Goal: Navigation & Orientation: Find specific page/section

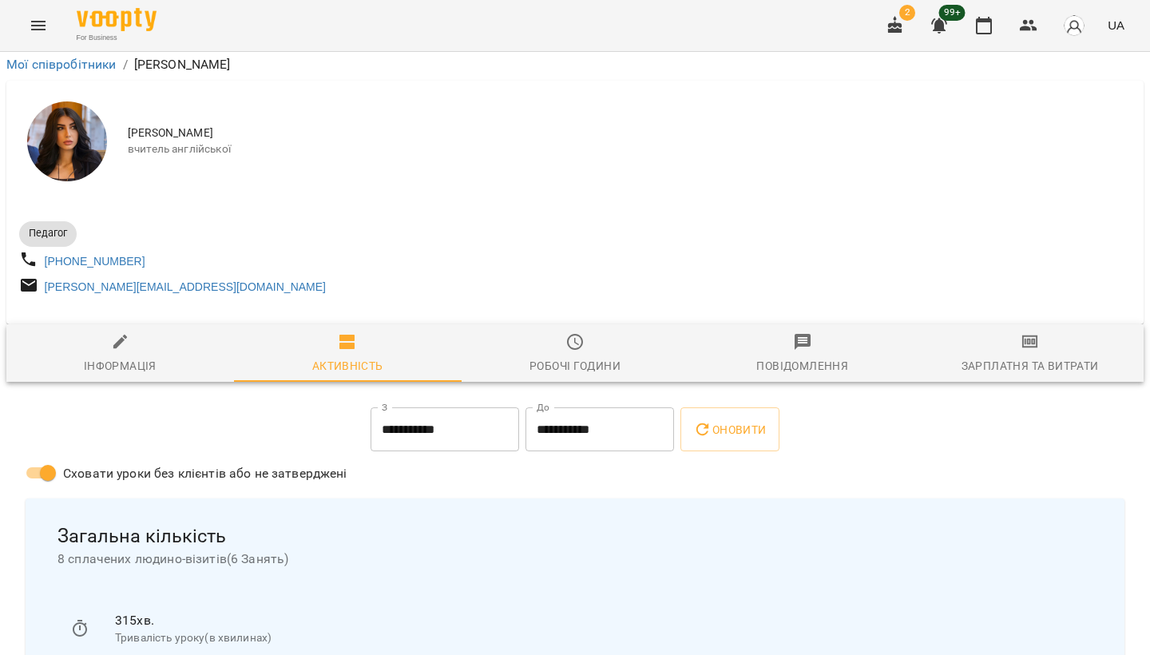
scroll to position [554, 0]
click at [894, 29] on icon "button" at bounding box center [895, 25] width 14 height 18
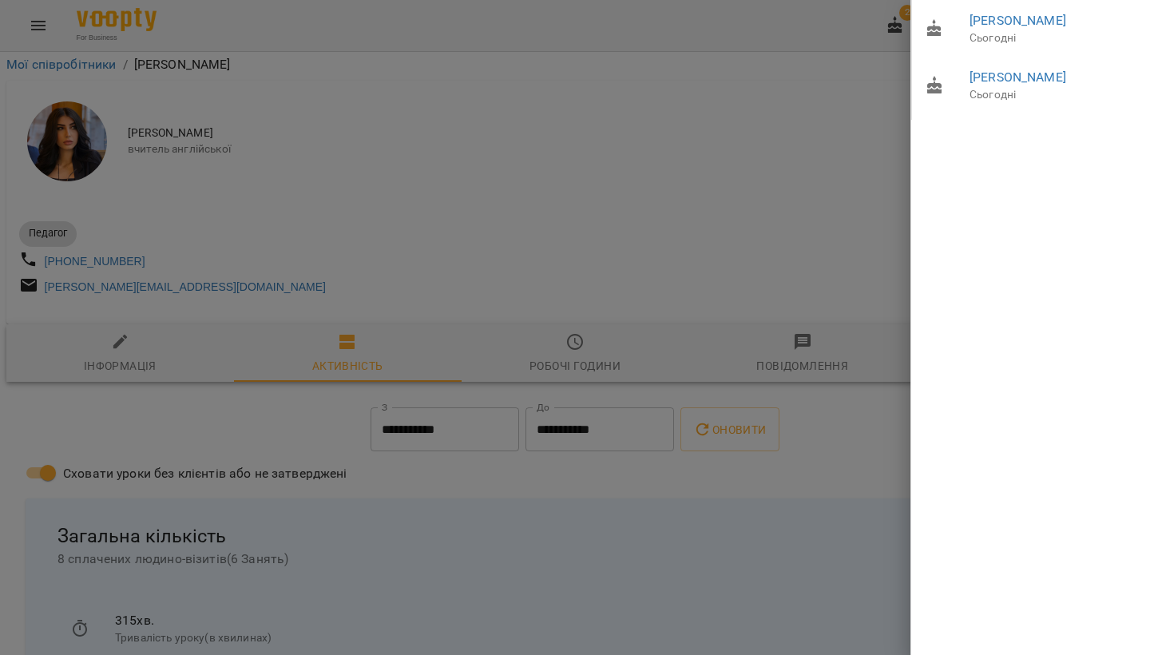
click at [813, 91] on div at bounding box center [575, 327] width 1150 height 655
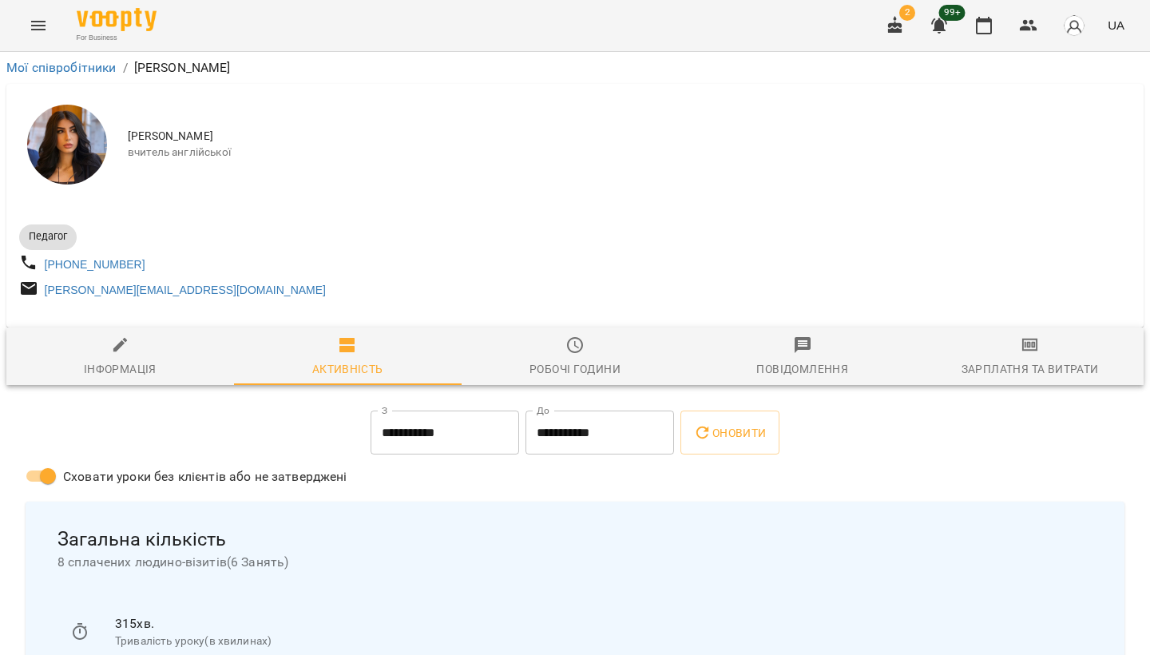
scroll to position [0, 0]
click at [1010, 372] on div "Зарплатня та Витрати" at bounding box center [1030, 369] width 137 height 19
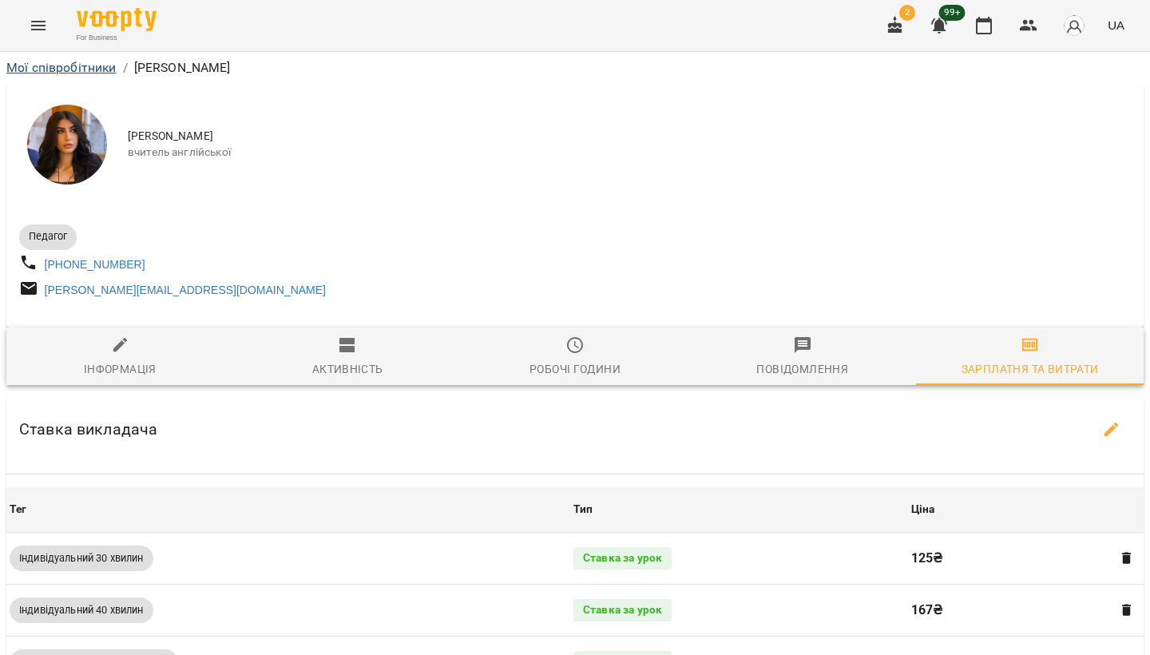
click at [76, 67] on link "Мої співробітники" at bounding box center [61, 67] width 110 height 15
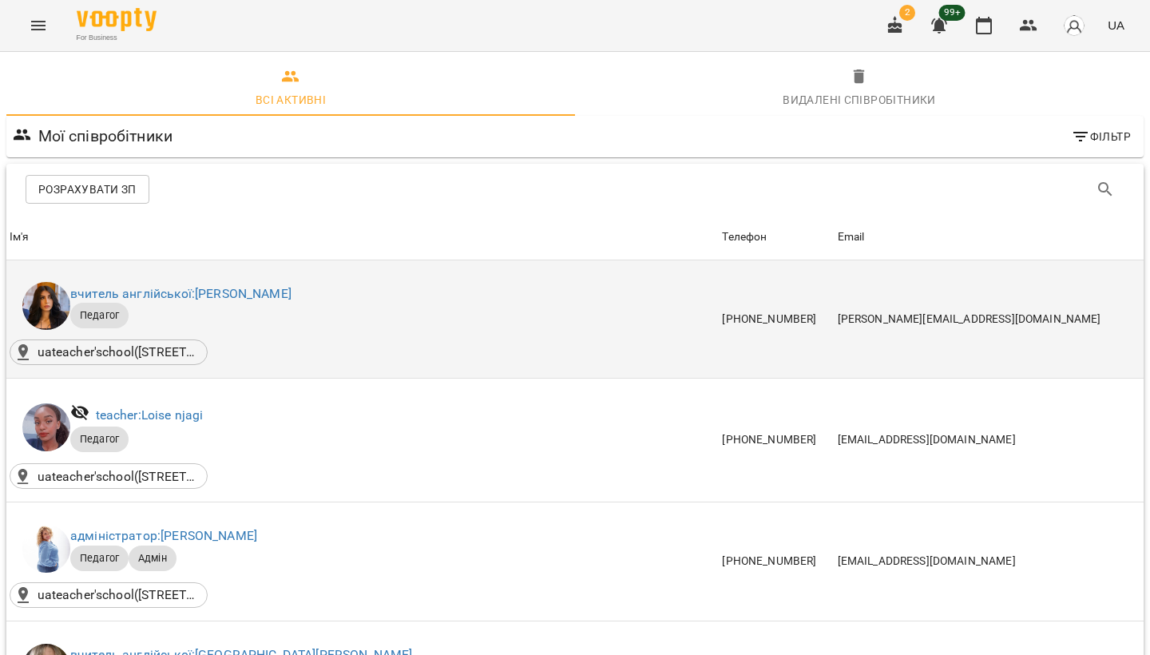
scroll to position [40, 0]
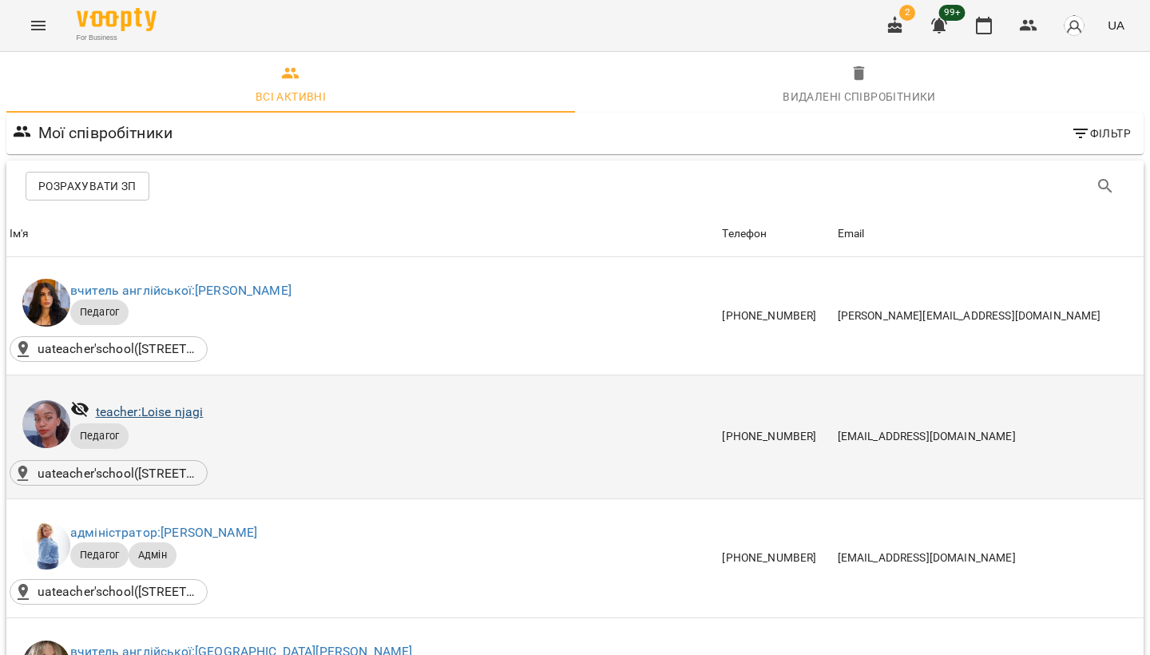
click at [177, 404] on link "teacher: [PERSON_NAME]" at bounding box center [150, 411] width 108 height 15
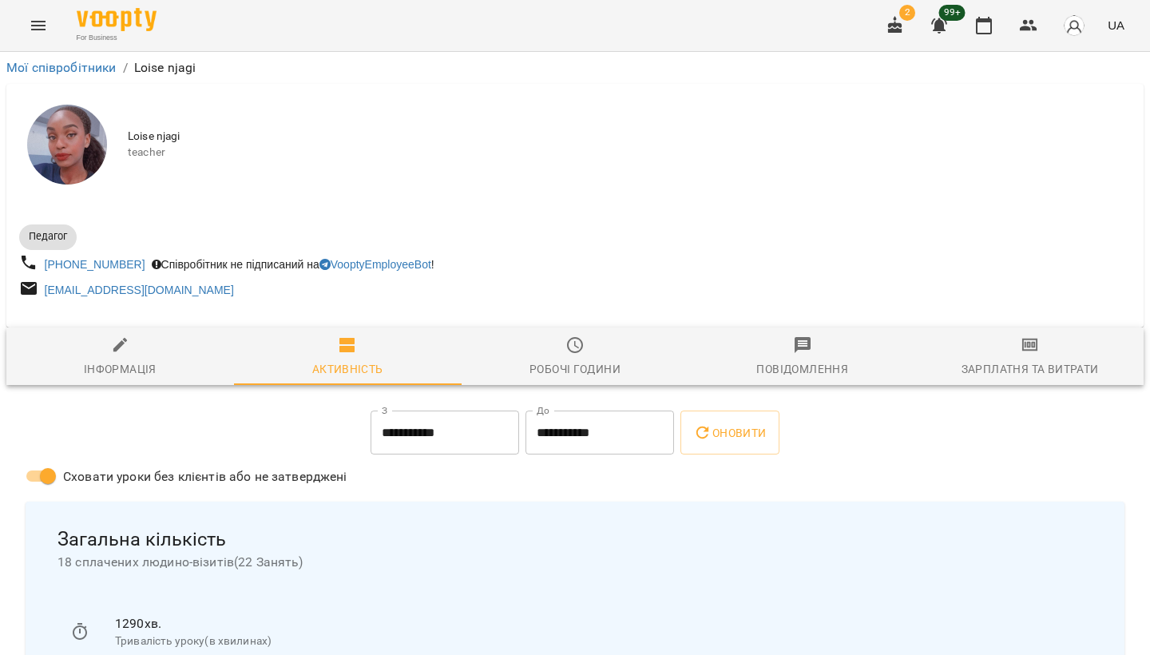
click at [1007, 360] on div "Зарплатня та Витрати" at bounding box center [1030, 369] width 137 height 19
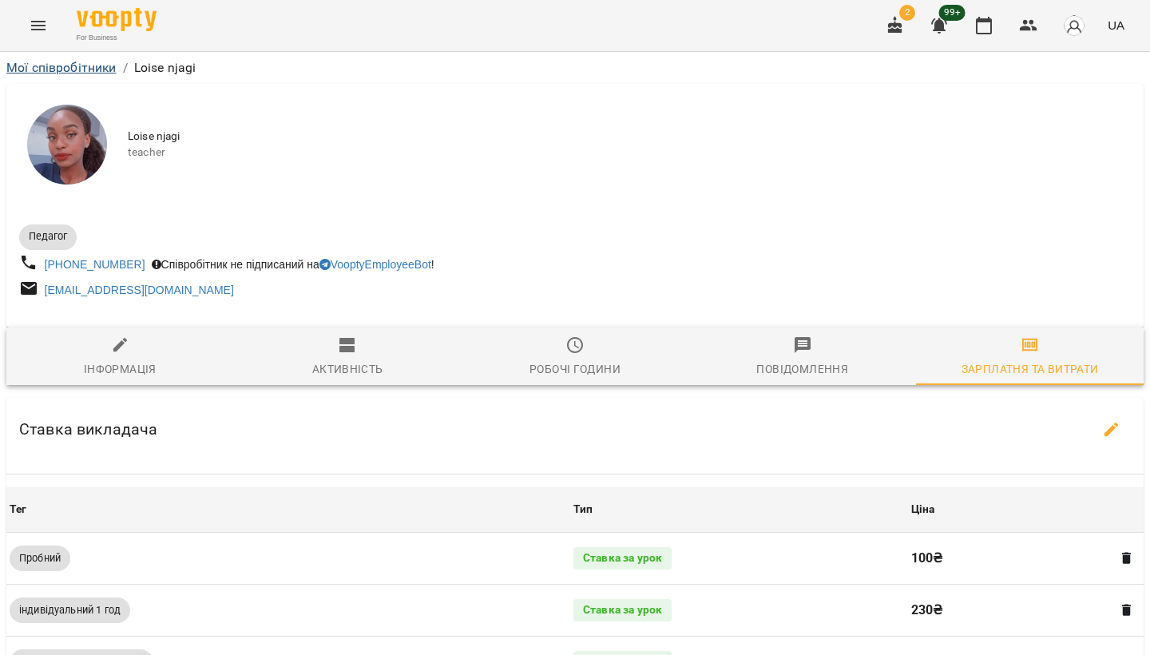
click at [84, 72] on link "Мої співробітники" at bounding box center [61, 67] width 110 height 15
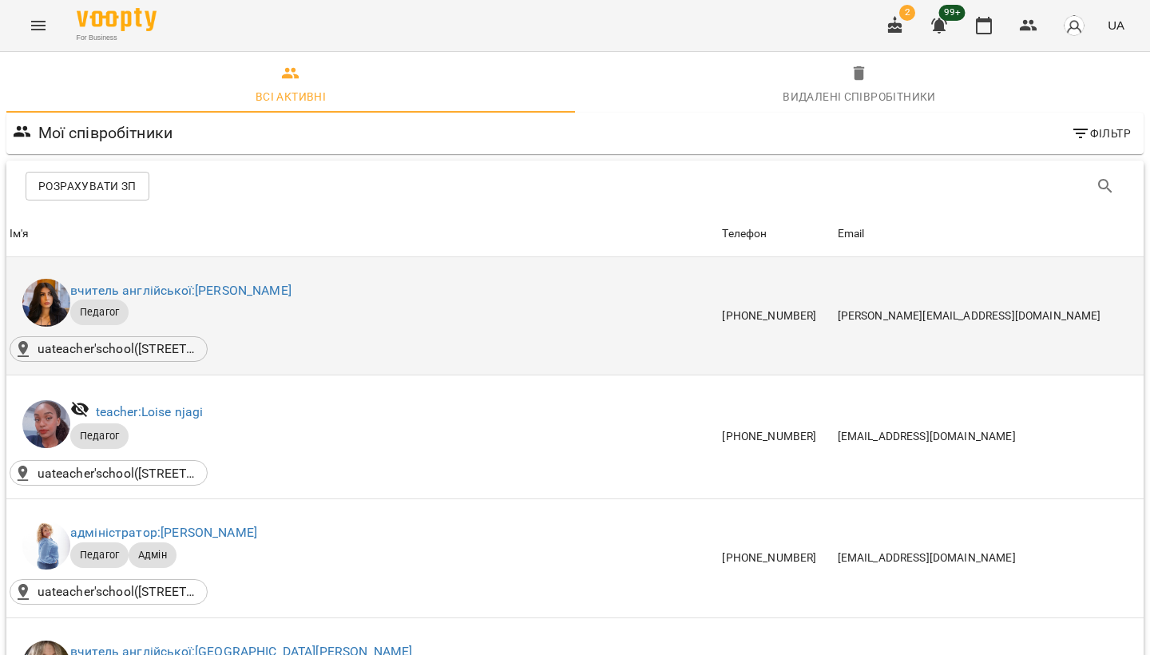
scroll to position [320, 0]
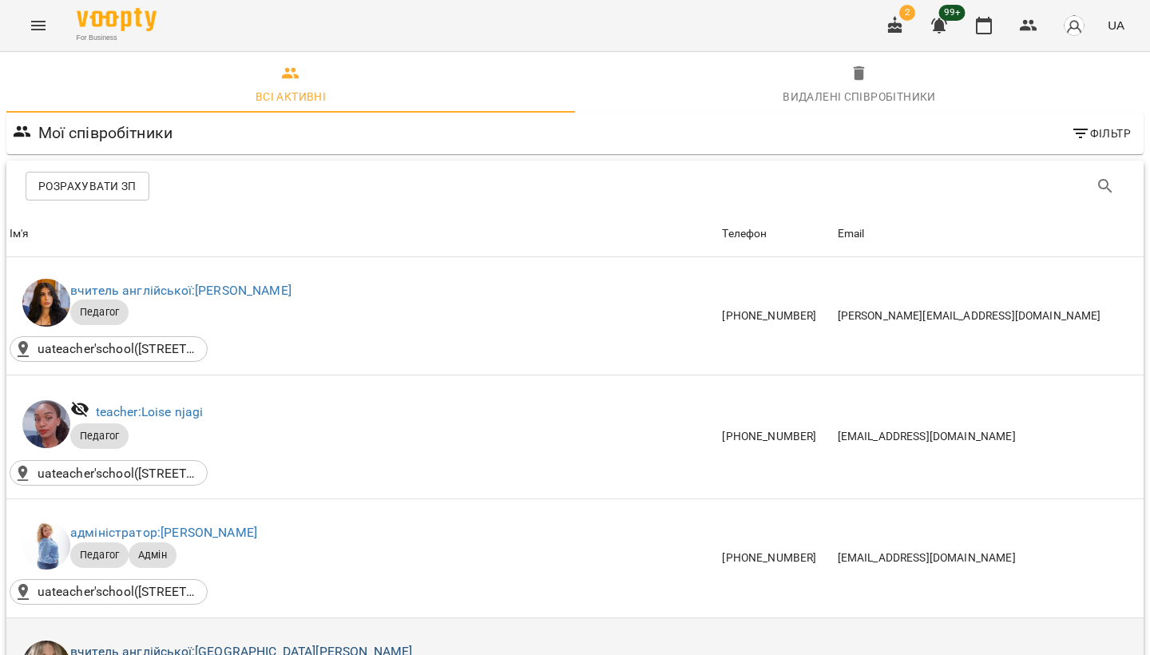
click at [225, 644] on link "вчитель англійської: [PERSON_NAME]" at bounding box center [241, 651] width 342 height 15
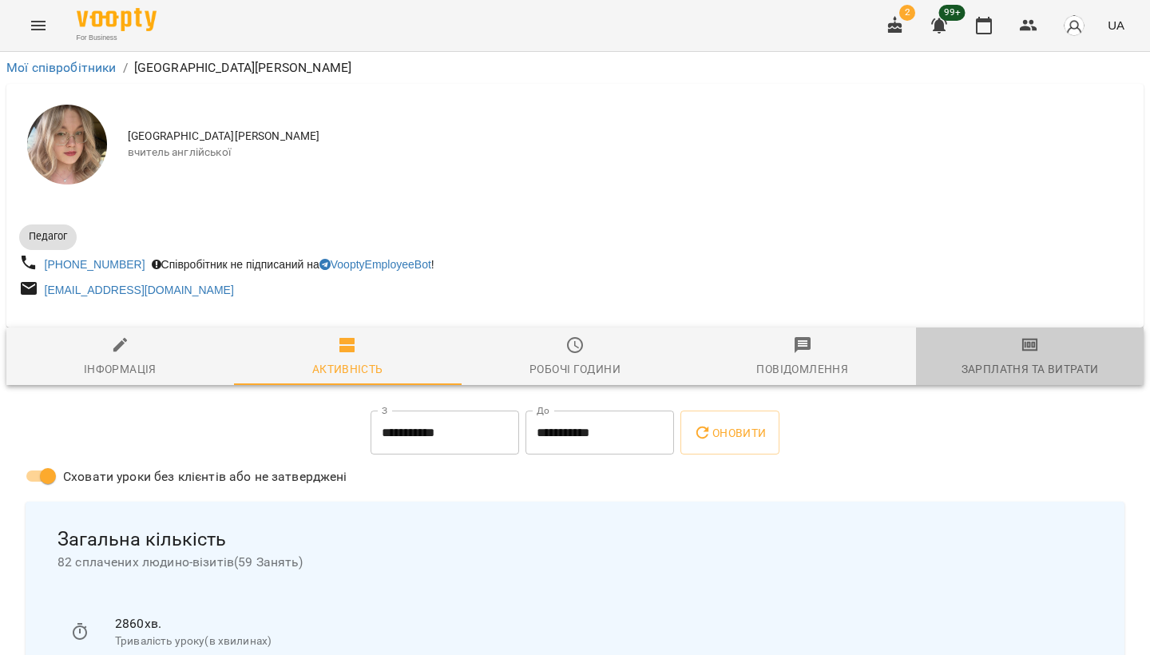
click at [1029, 355] on icon "button" at bounding box center [1030, 345] width 19 height 19
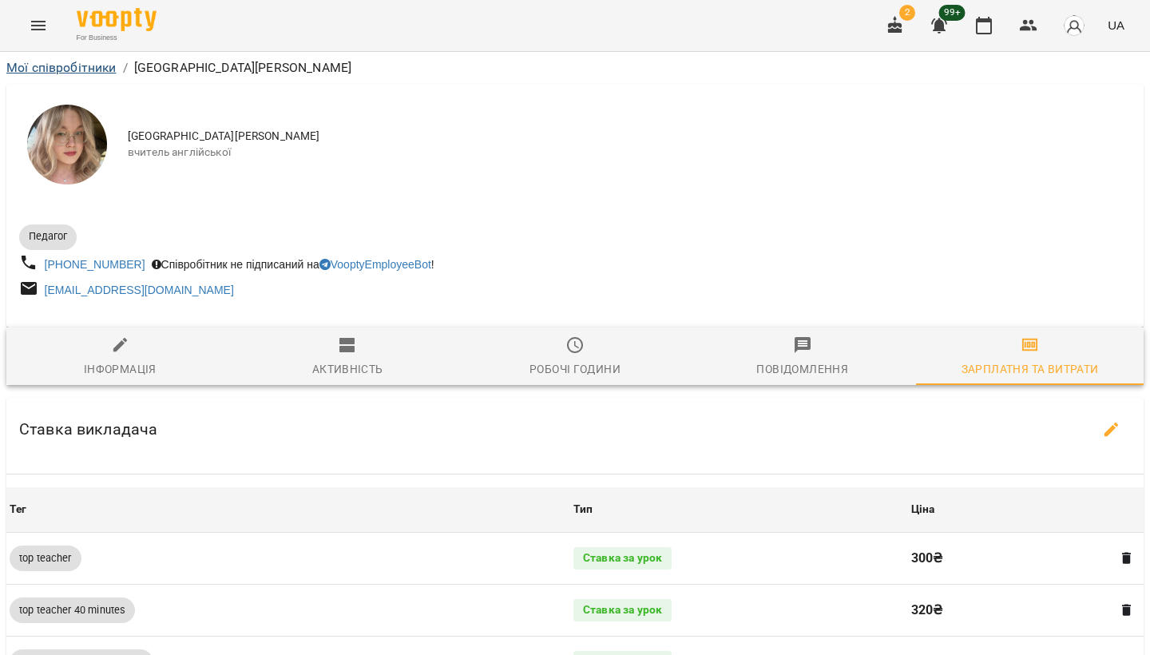
click at [93, 64] on link "Мої співробітники" at bounding box center [61, 67] width 110 height 15
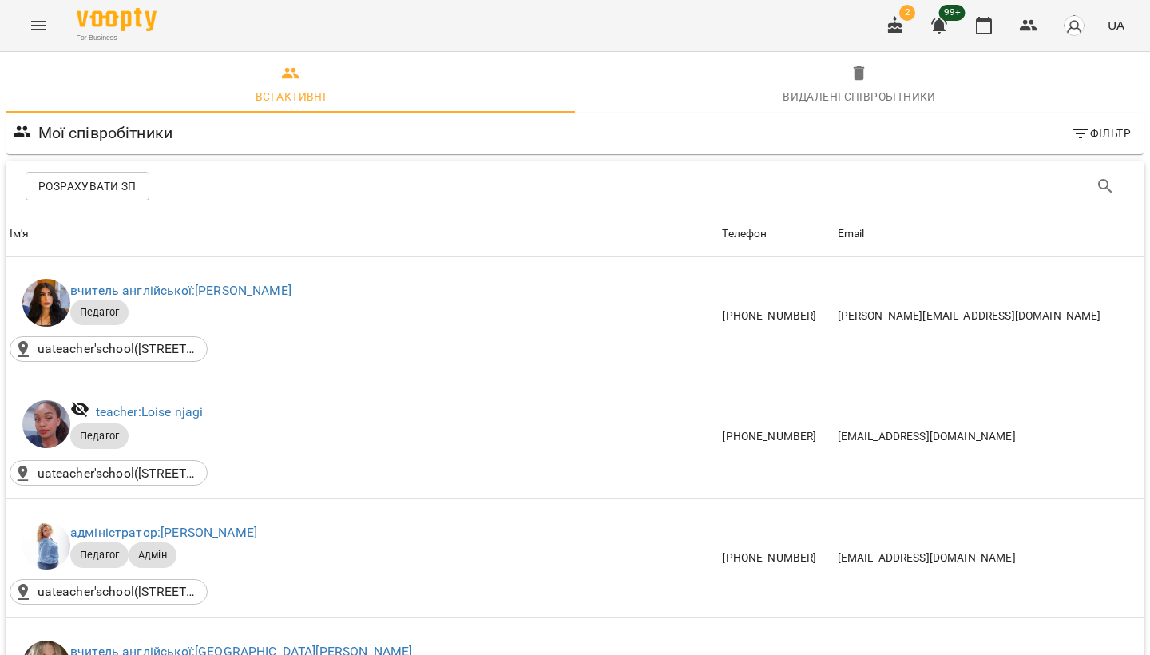
scroll to position [379, 0]
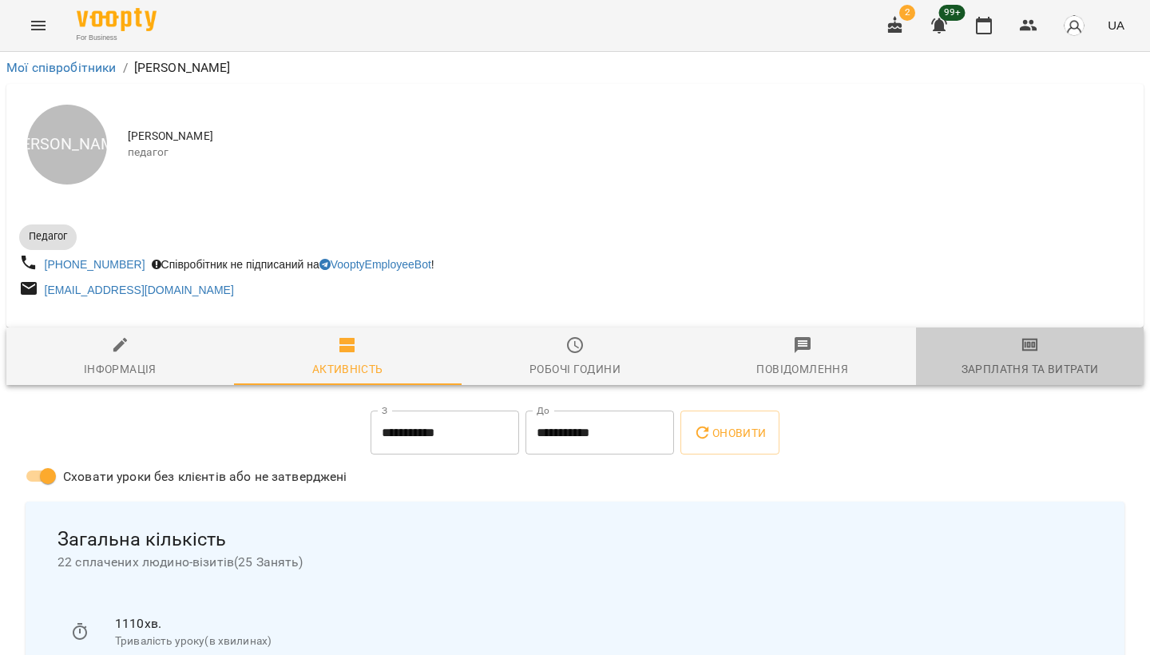
click at [1017, 356] on span "Зарплатня та Витрати" at bounding box center [1030, 357] width 209 height 43
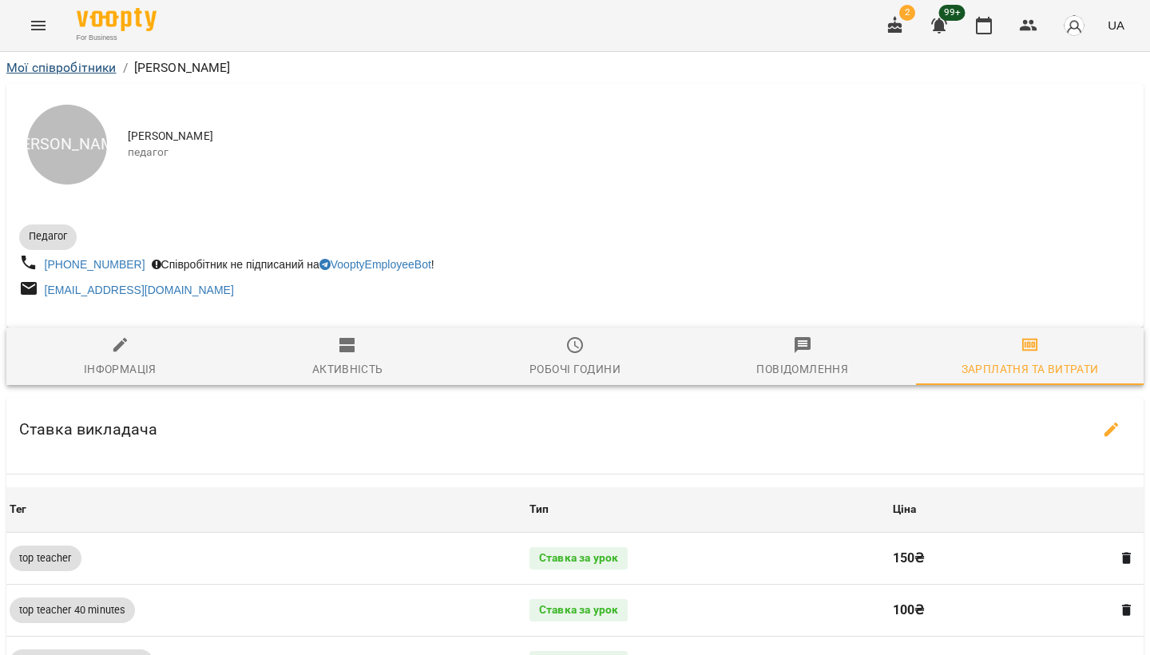
click at [81, 71] on link "Мої співробітники" at bounding box center [61, 67] width 110 height 15
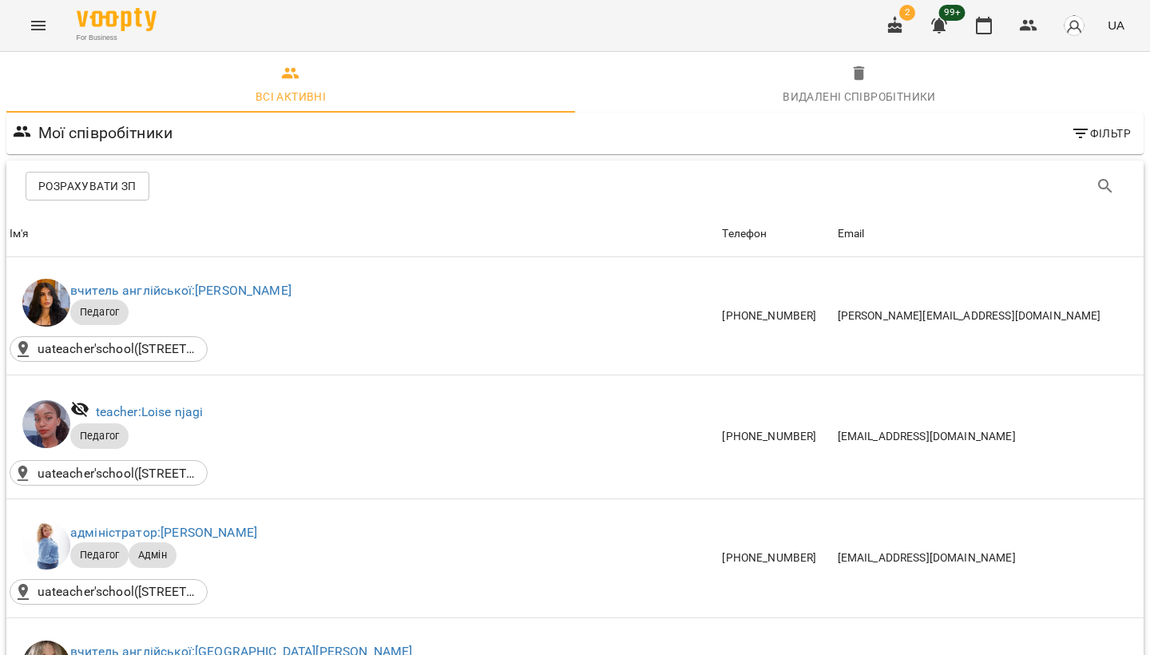
scroll to position [702, 0]
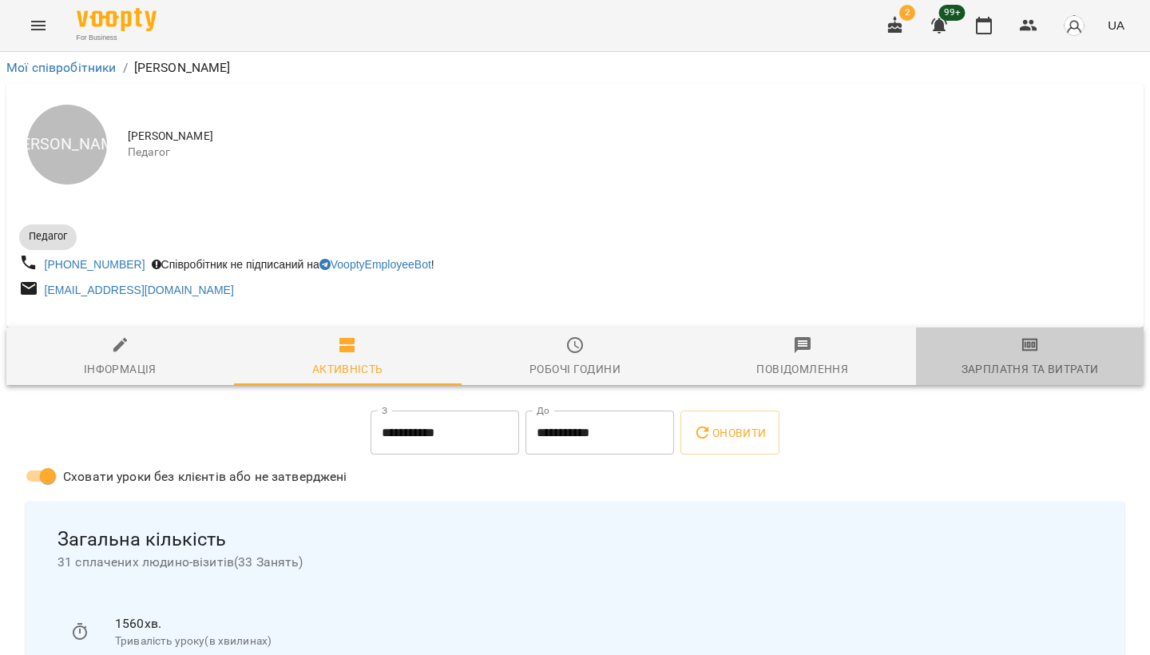
click at [1026, 352] on icon "button" at bounding box center [1031, 345] width 16 height 13
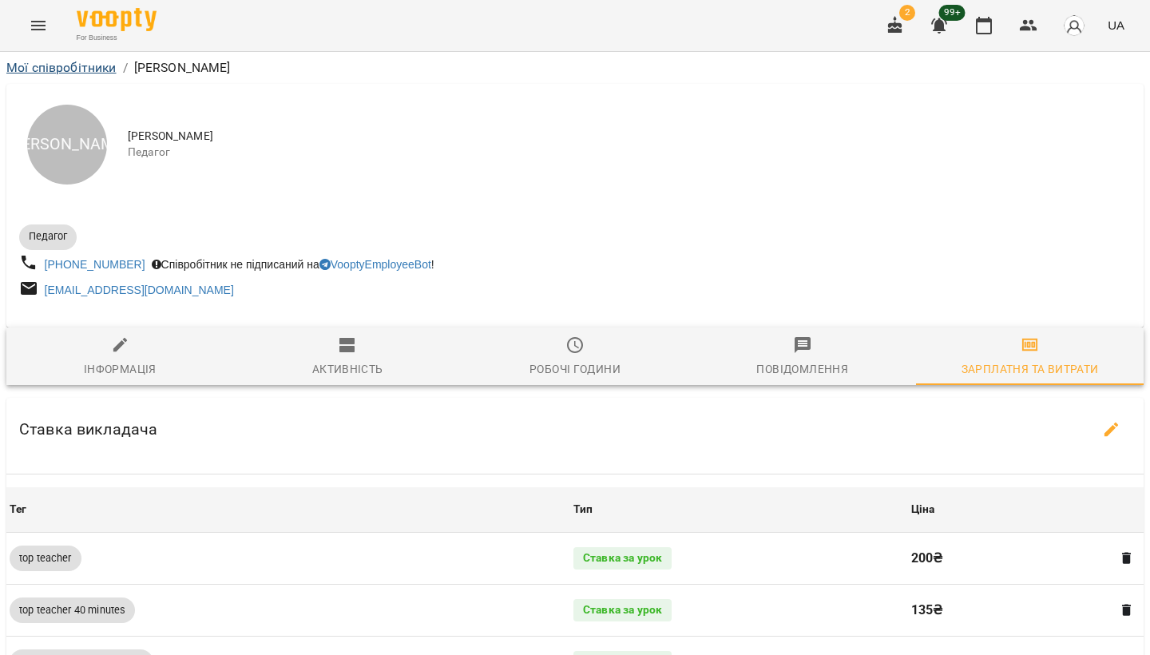
click at [94, 69] on link "Мої співробітники" at bounding box center [61, 67] width 110 height 15
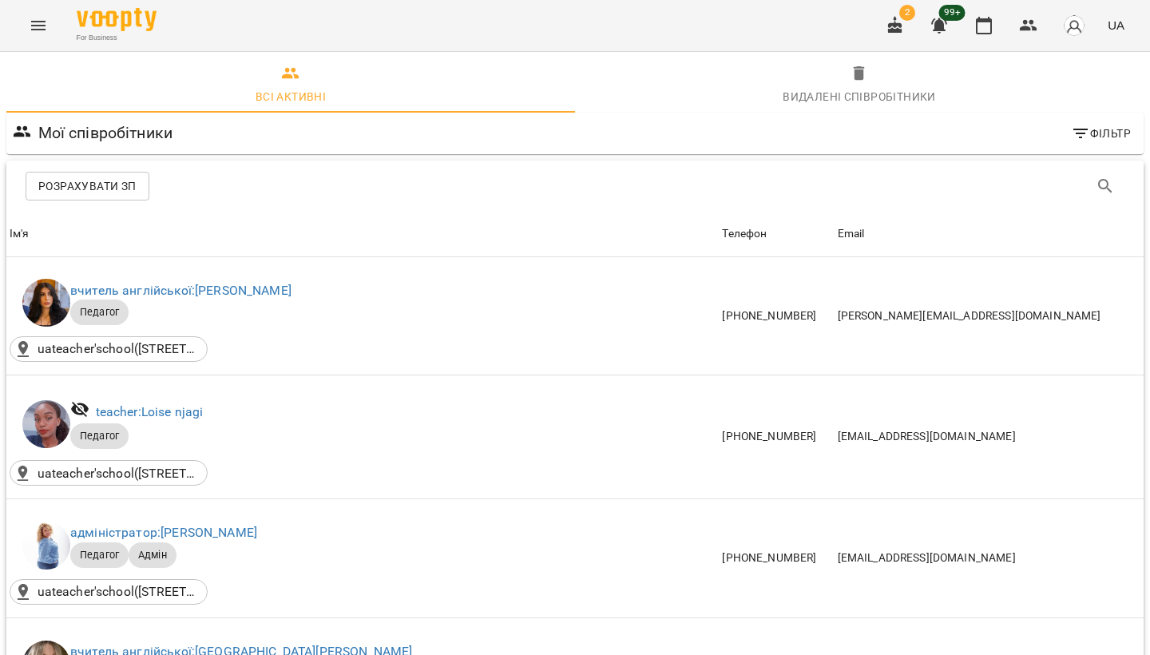
scroll to position [844, 0]
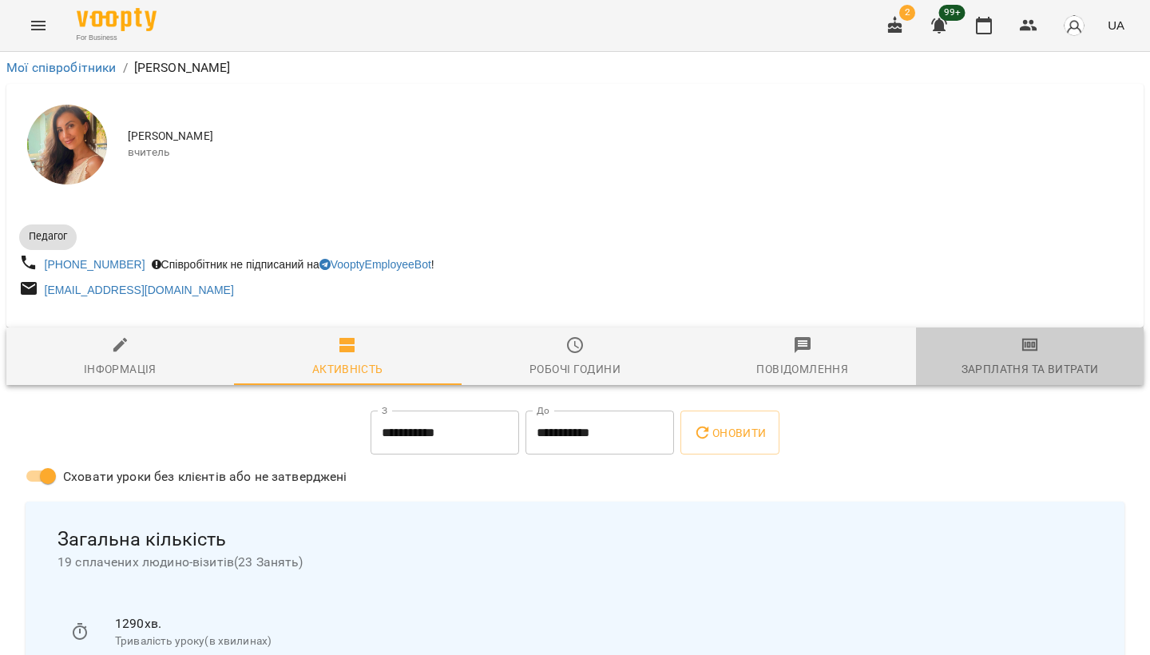
click at [1023, 361] on div "Зарплатня та Витрати" at bounding box center [1030, 369] width 137 height 19
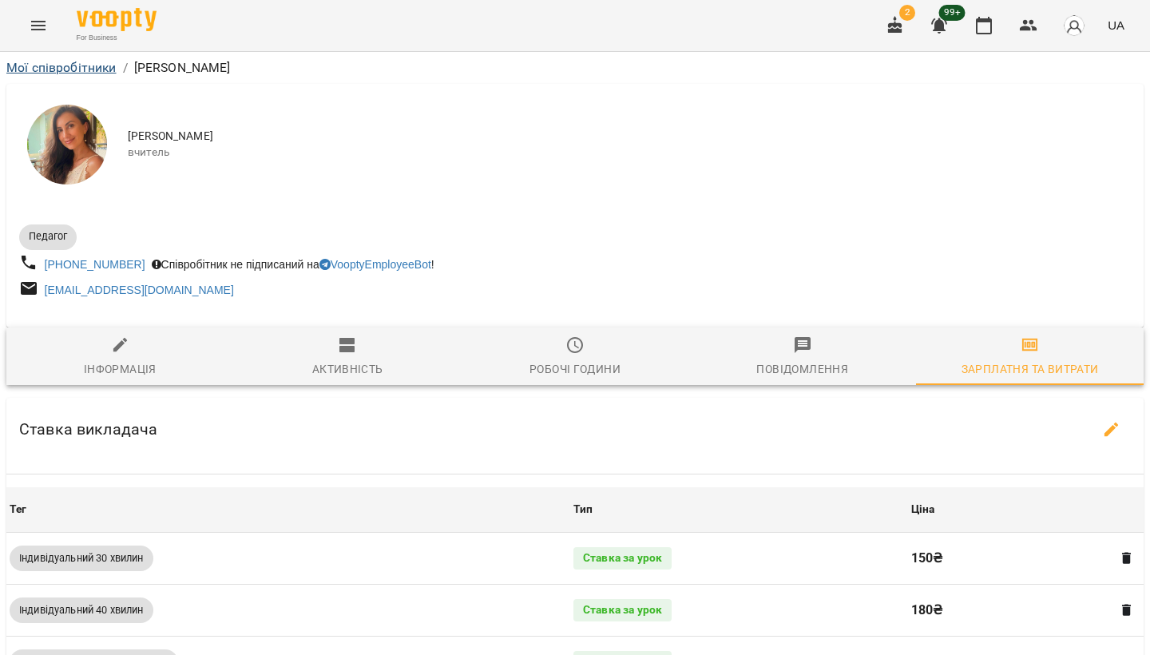
click at [83, 65] on link "Мої співробітники" at bounding box center [61, 67] width 110 height 15
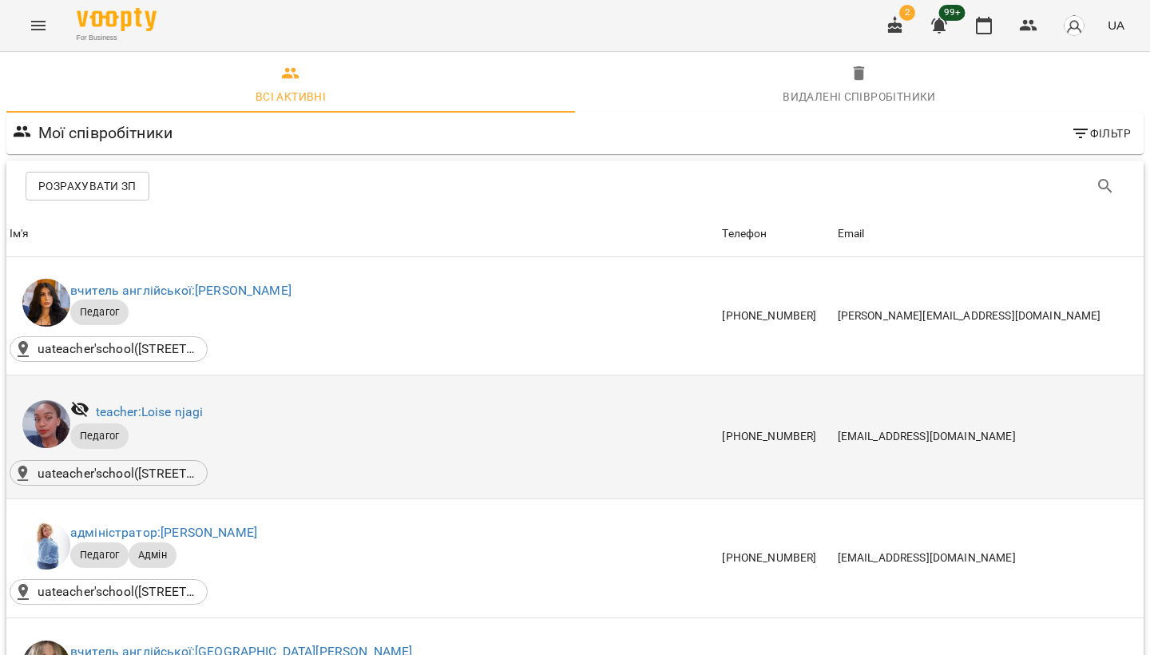
scroll to position [1073, 0]
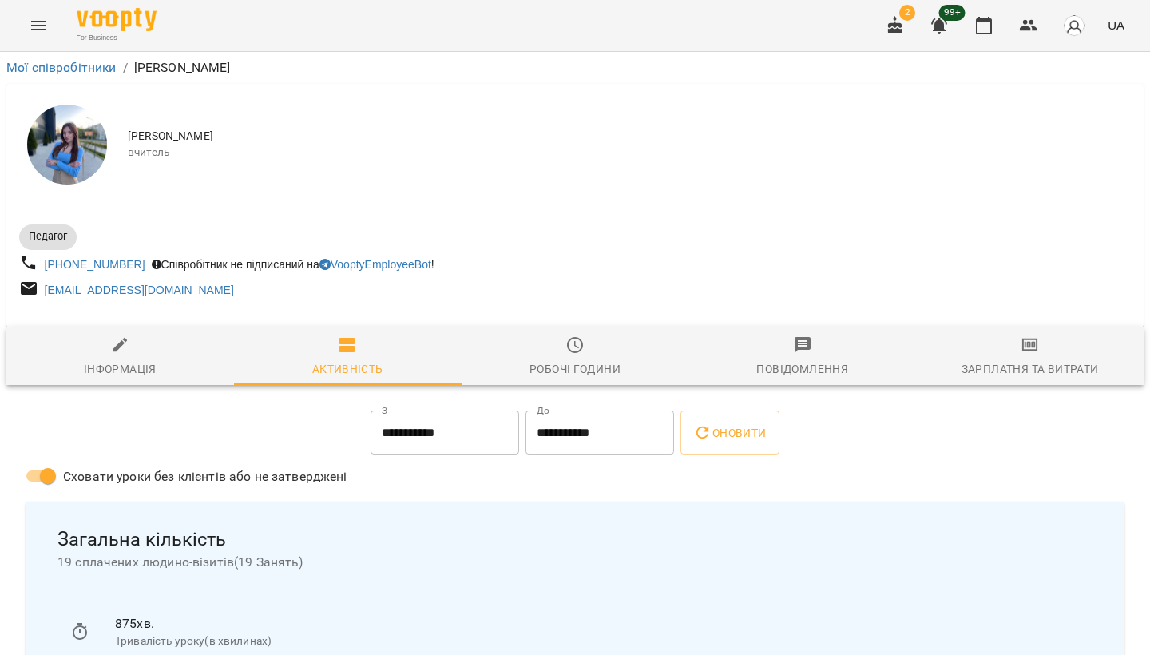
click at [1028, 358] on span "Зарплатня та Витрати" at bounding box center [1030, 357] width 209 height 43
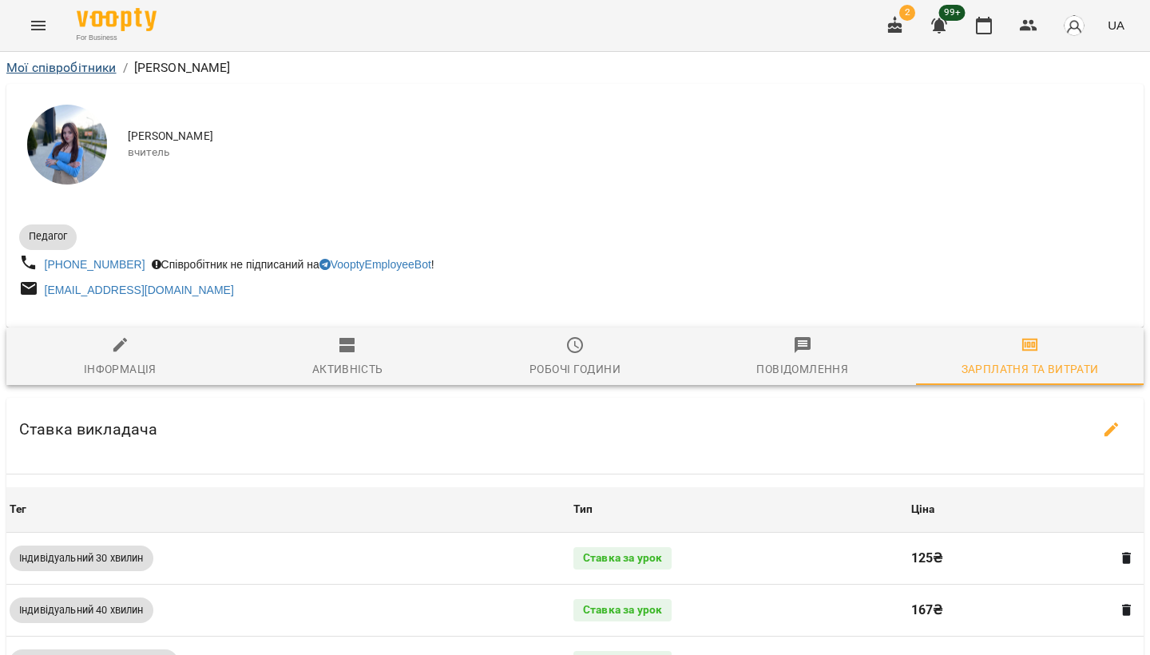
click at [62, 69] on link "Мої співробітники" at bounding box center [61, 67] width 110 height 15
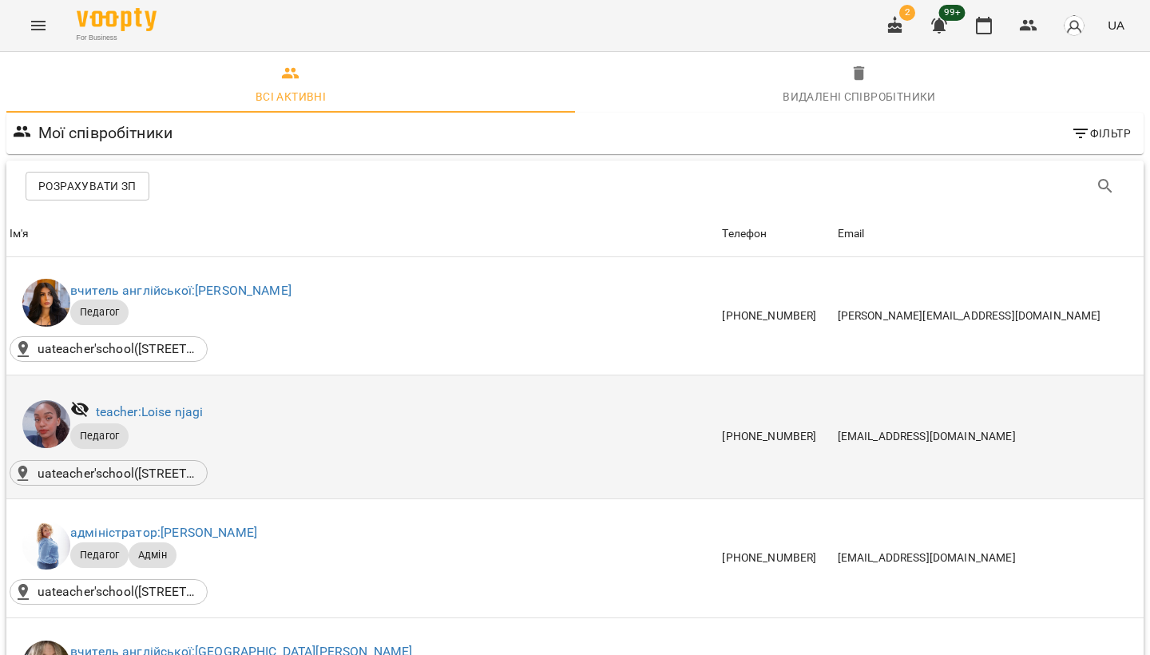
scroll to position [1092, 0]
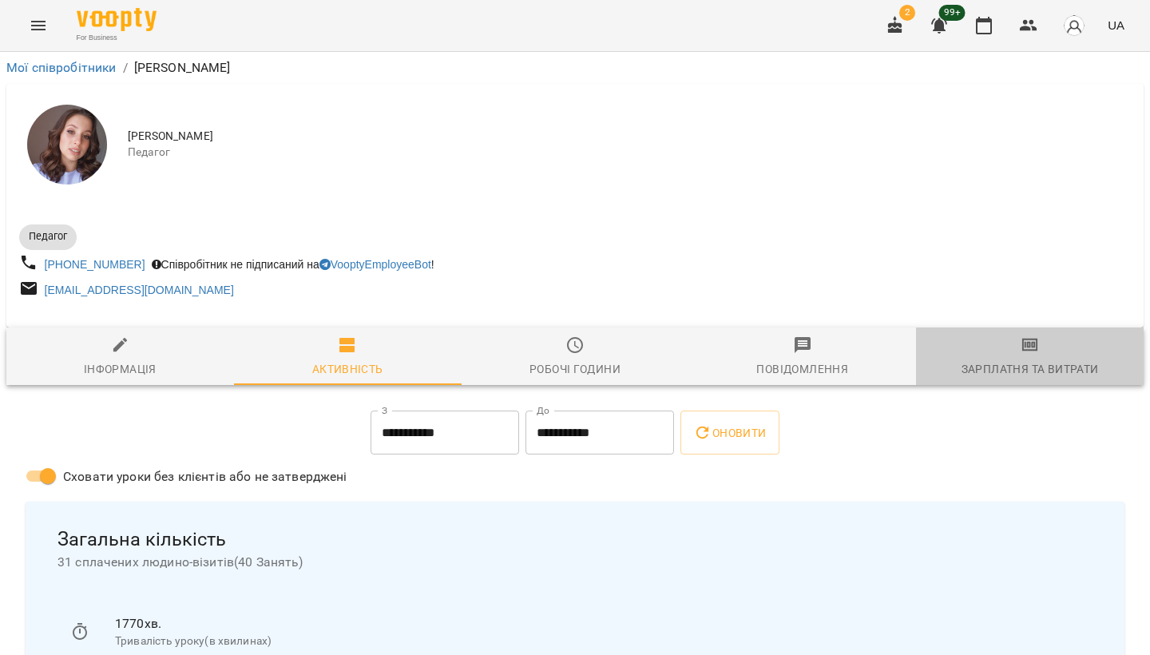
click at [1023, 359] on span "Зарплатня та Витрати" at bounding box center [1030, 357] width 209 height 43
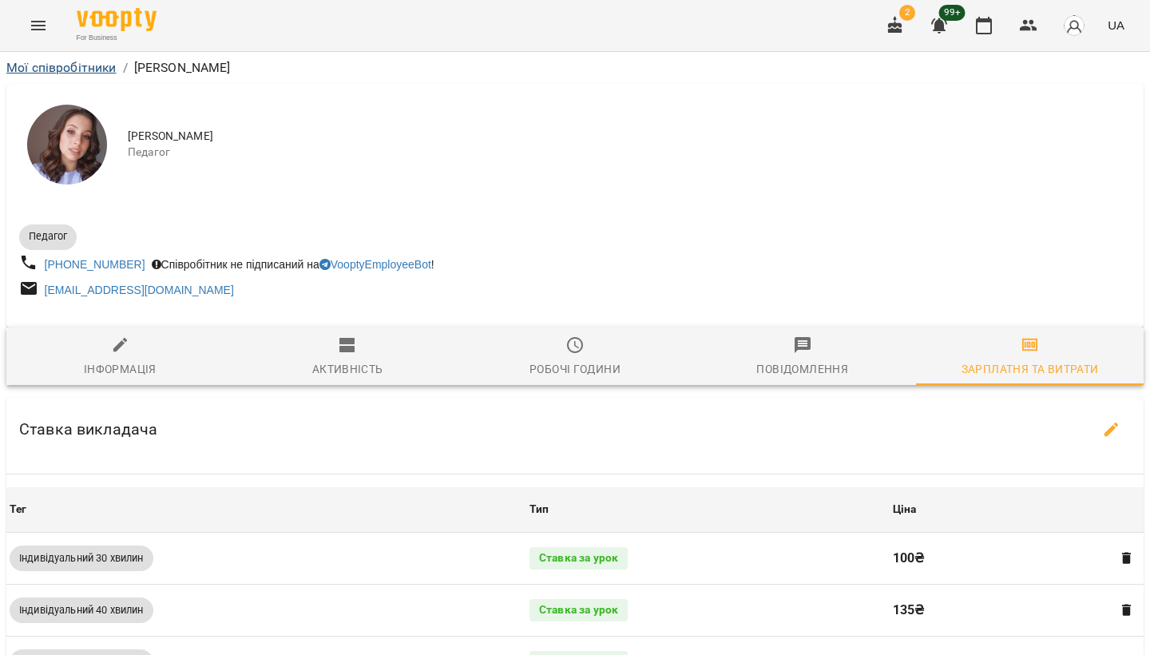
click at [105, 64] on link "Мої співробітники" at bounding box center [61, 67] width 110 height 15
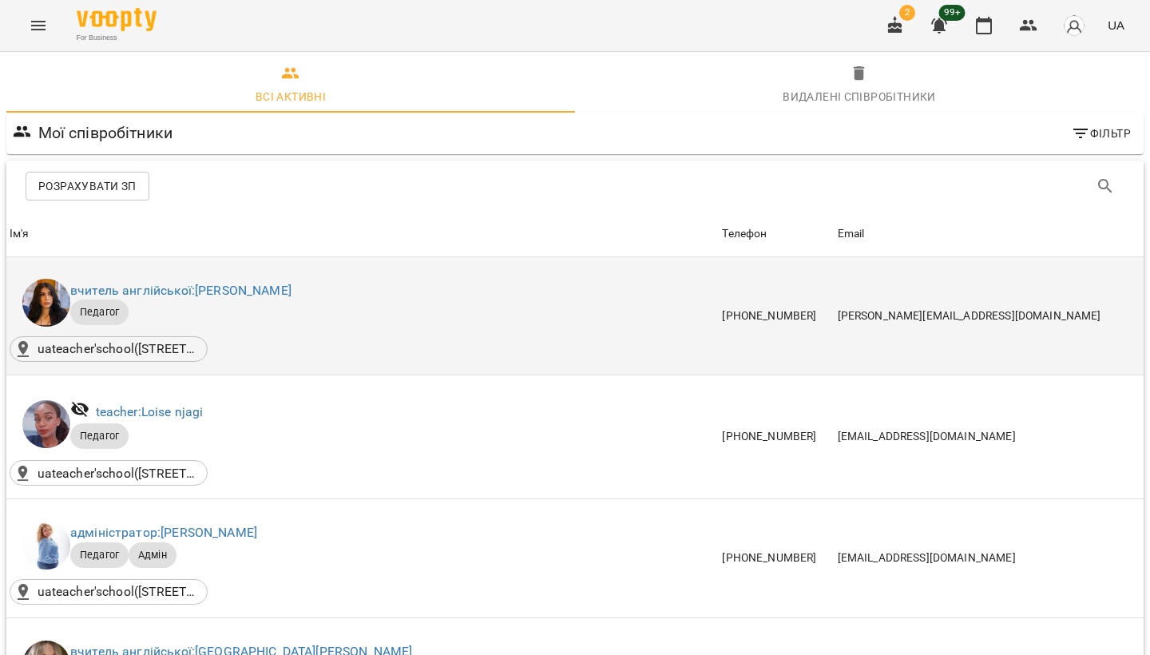
scroll to position [1286, 0]
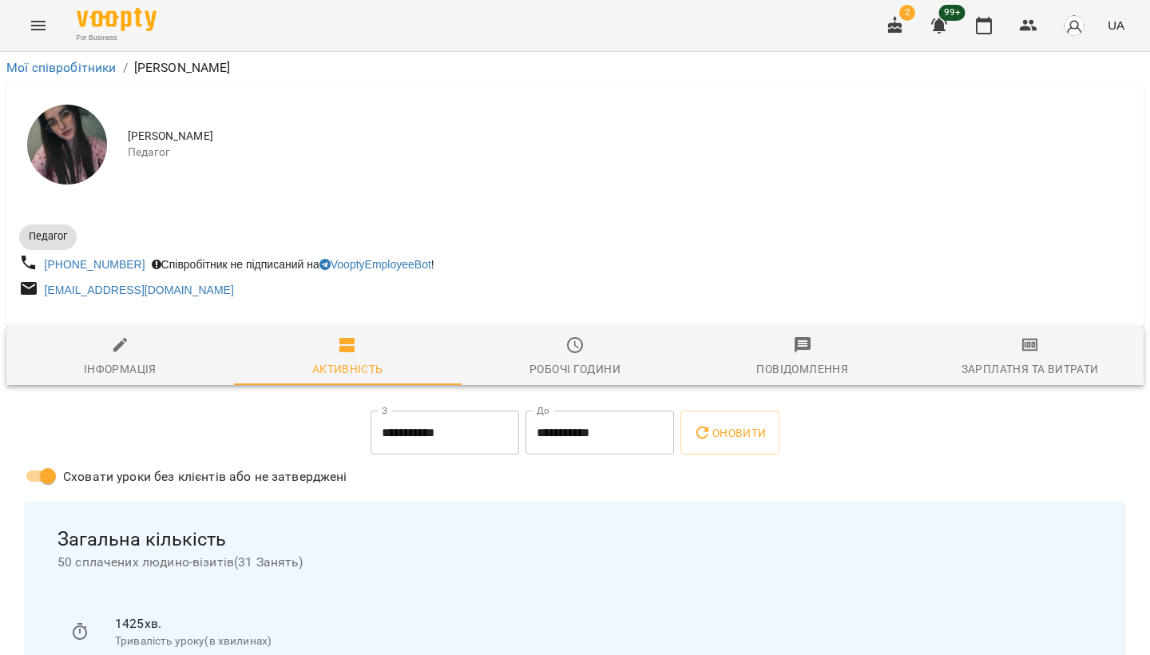
click at [1027, 365] on div "Зарплатня та Витрати" at bounding box center [1030, 369] width 137 height 19
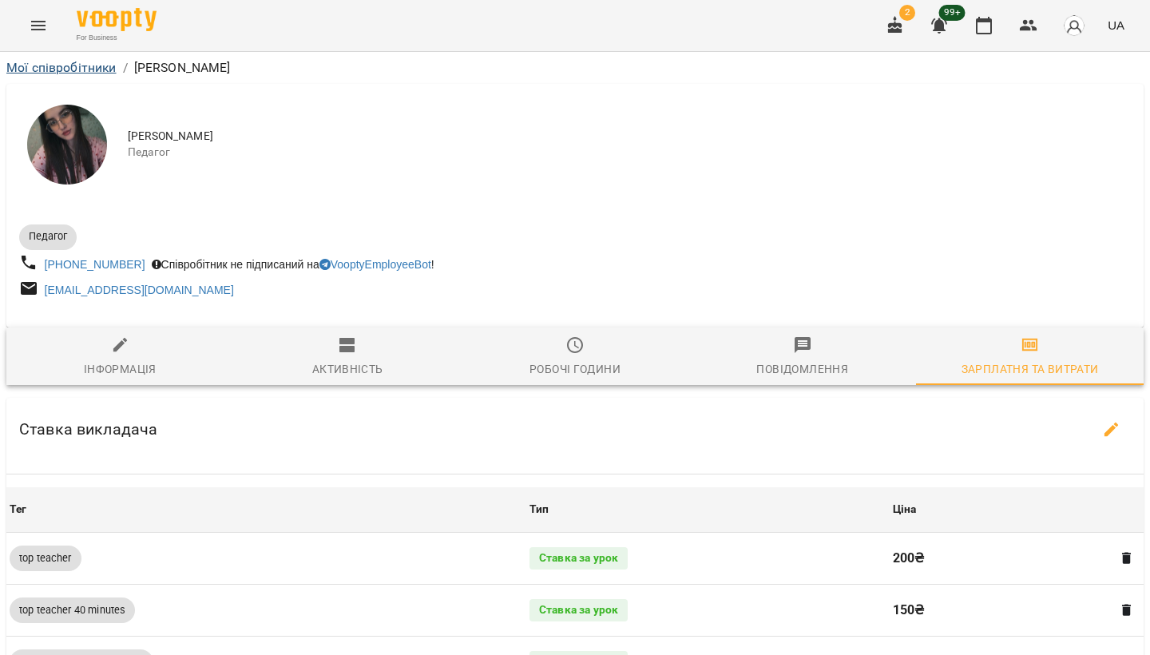
click at [101, 67] on link "Мої співробітники" at bounding box center [61, 67] width 110 height 15
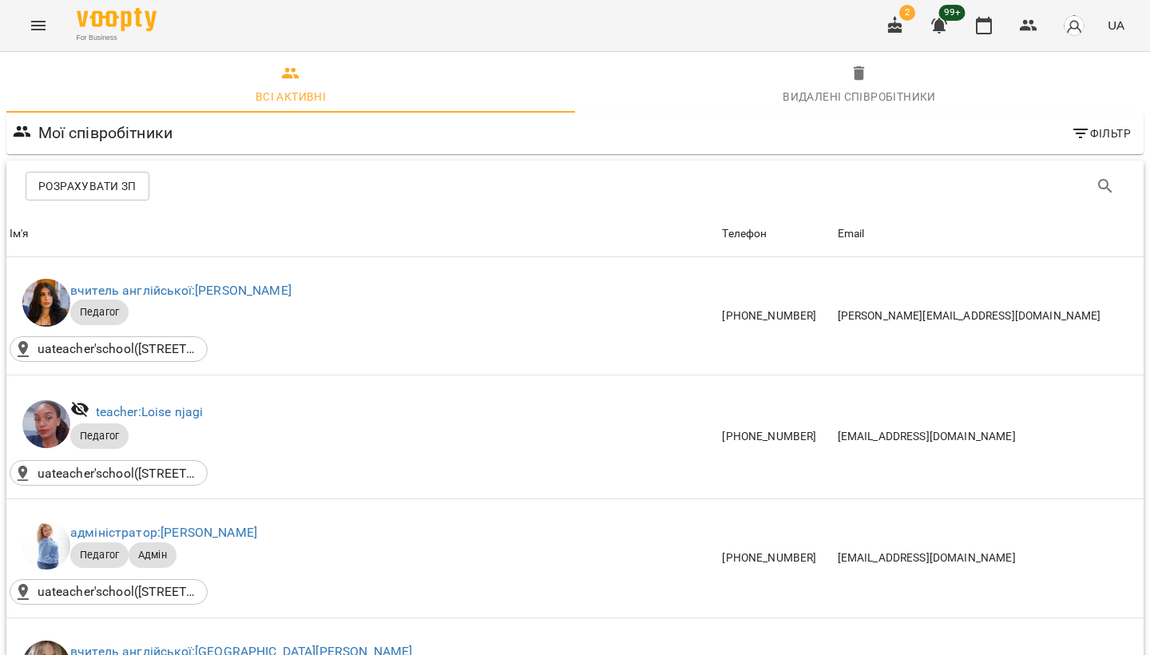
scroll to position [1393, 0]
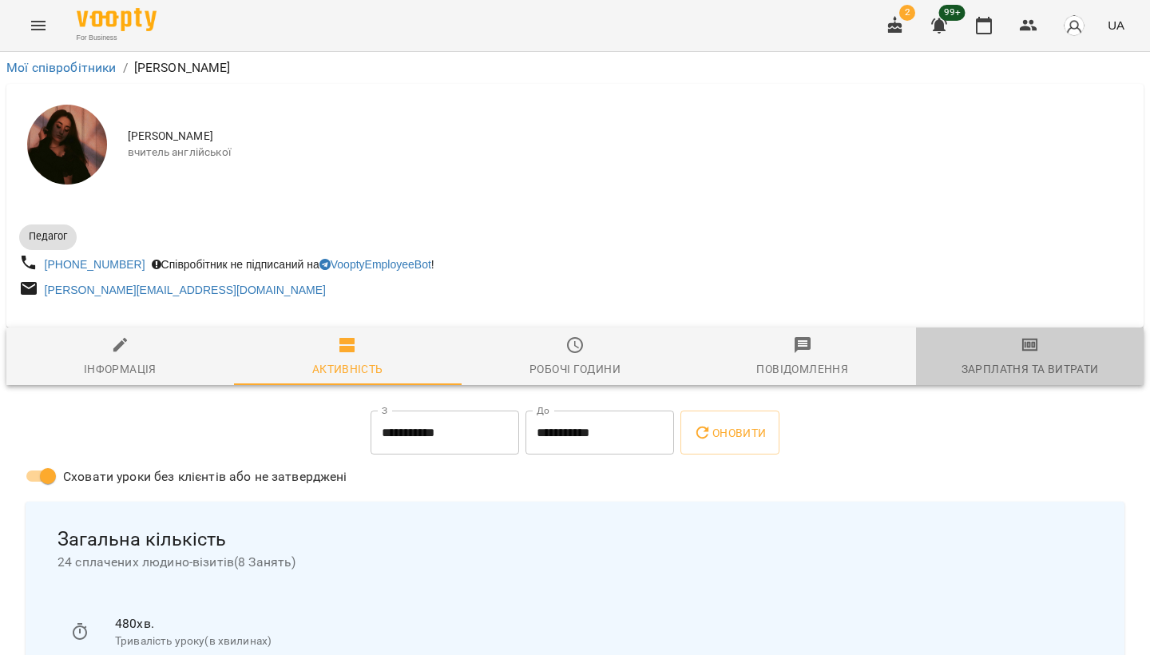
click at [994, 359] on span "Зарплатня та Витрати" at bounding box center [1030, 357] width 209 height 43
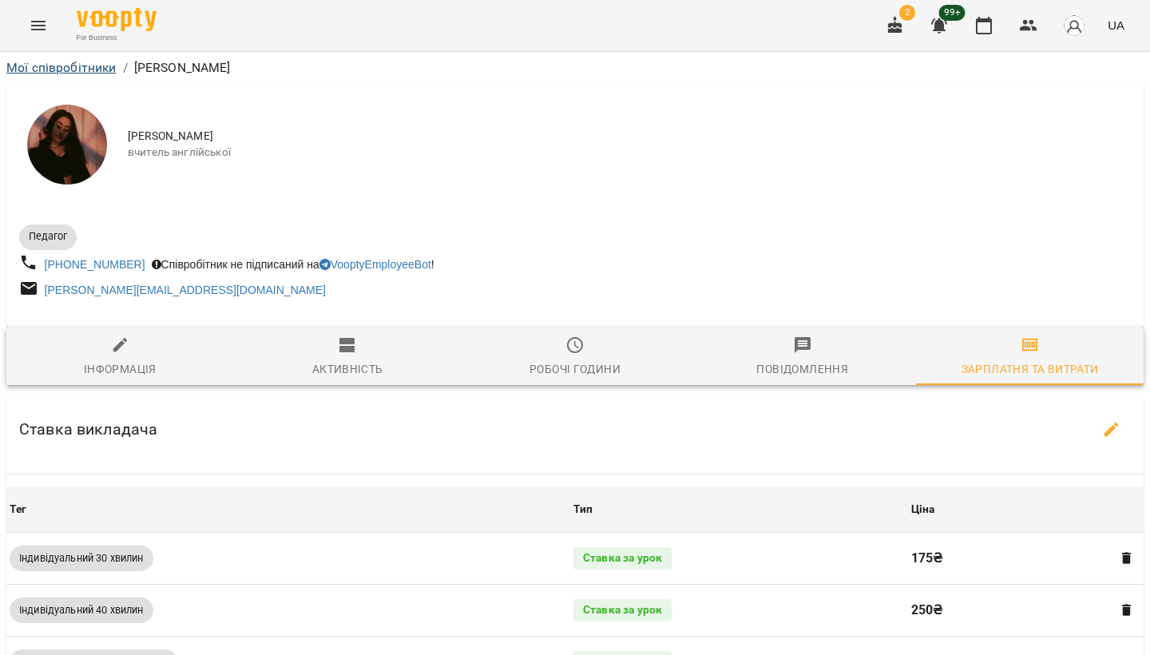
click at [101, 66] on link "Мої співробітники" at bounding box center [61, 67] width 110 height 15
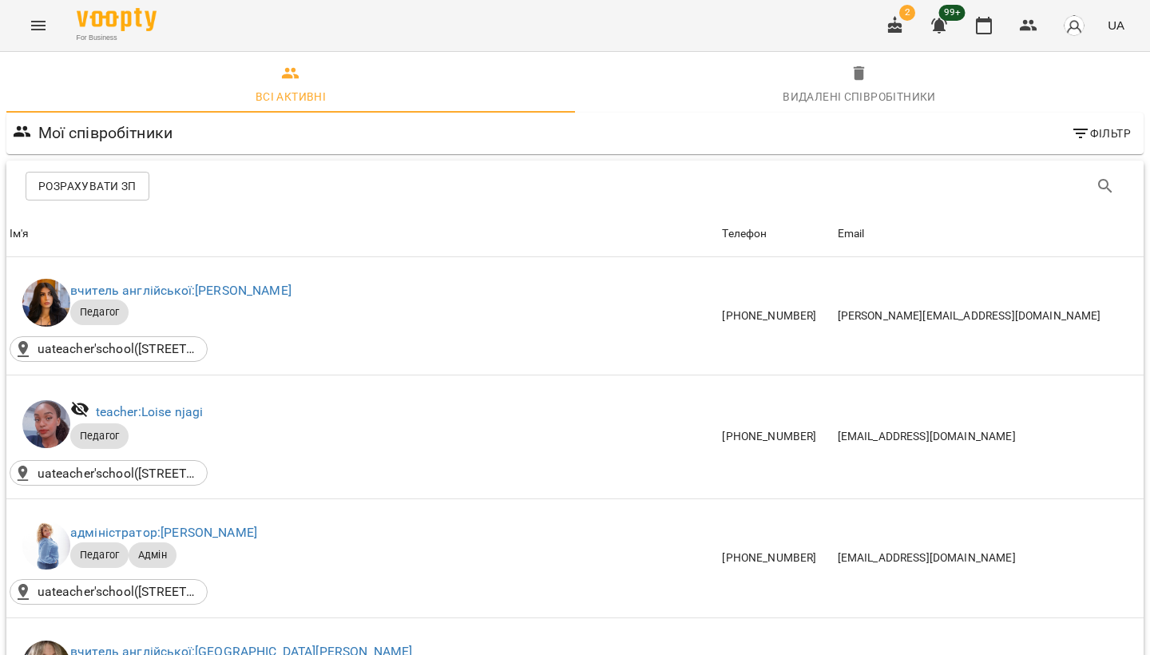
scroll to position [1562, 0]
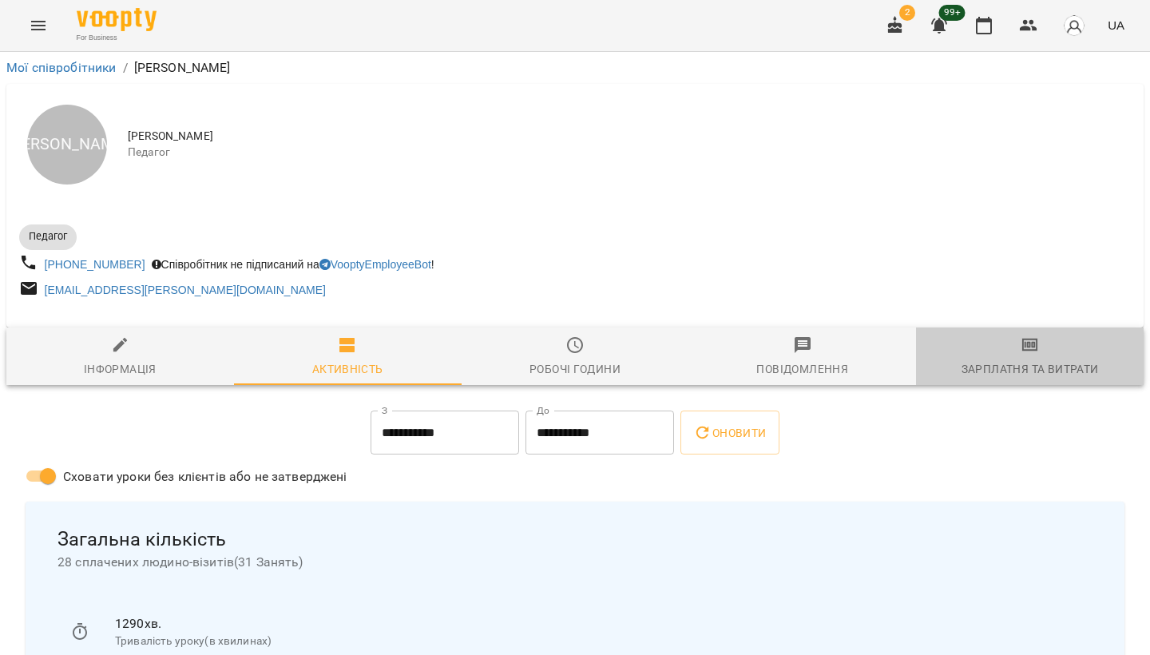
click at [1023, 368] on div "Зарплатня та Витрати" at bounding box center [1030, 369] width 137 height 19
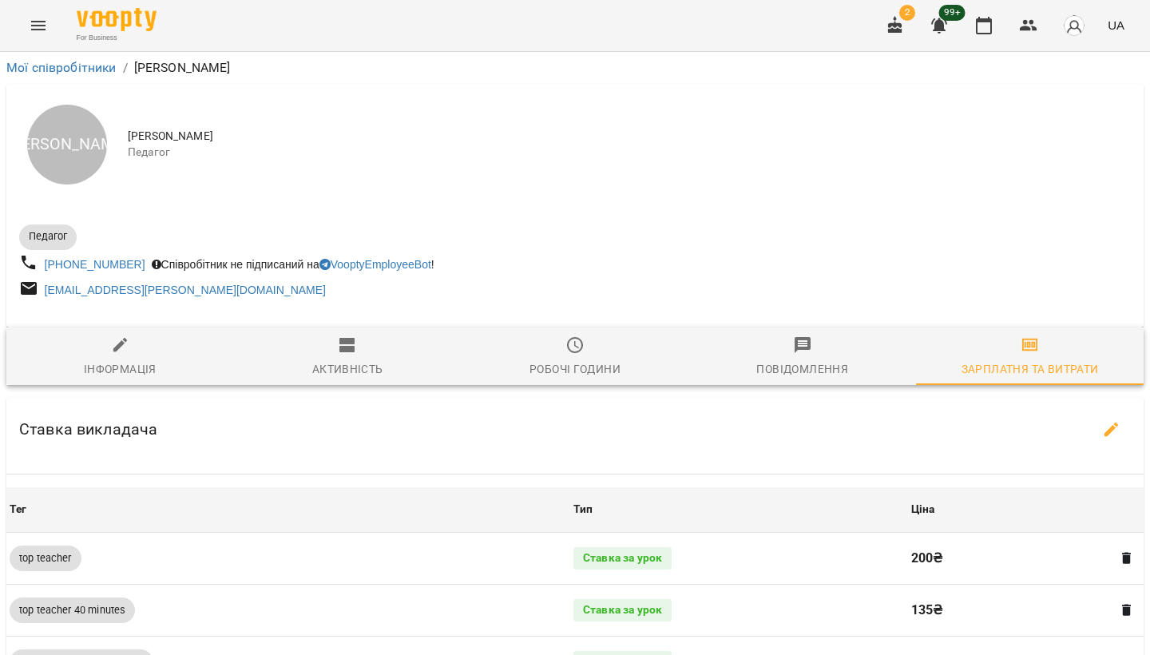
click at [117, 360] on div "Інформація" at bounding box center [120, 369] width 73 height 19
select select "**"
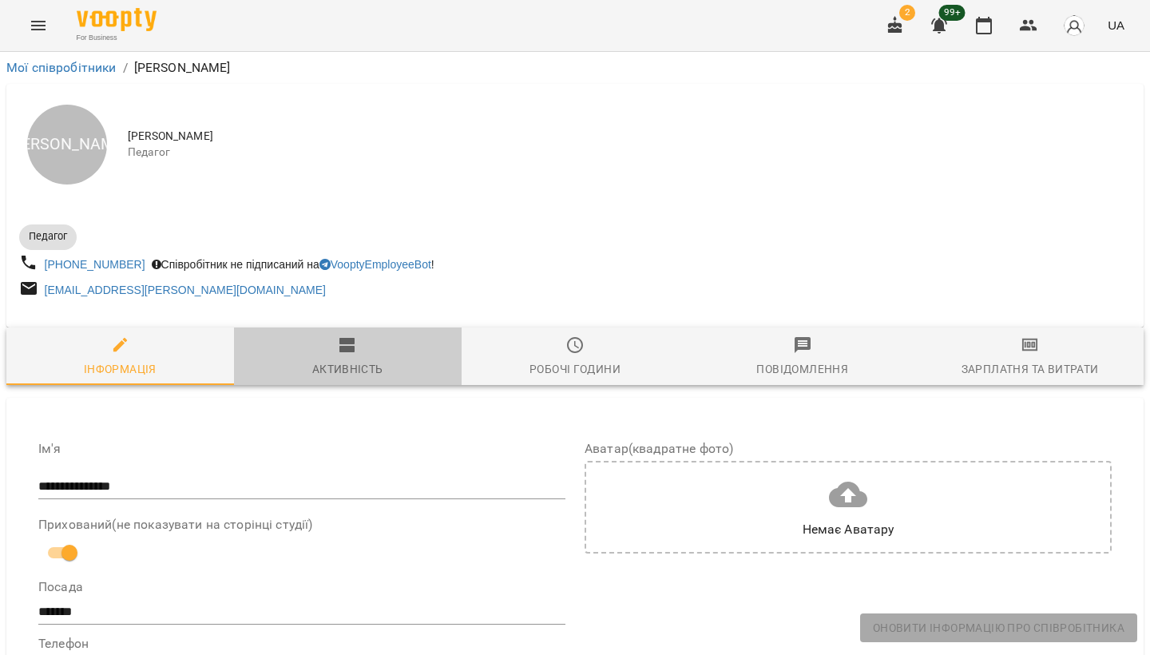
click at [338, 364] on div "Активність" at bounding box center [347, 369] width 71 height 19
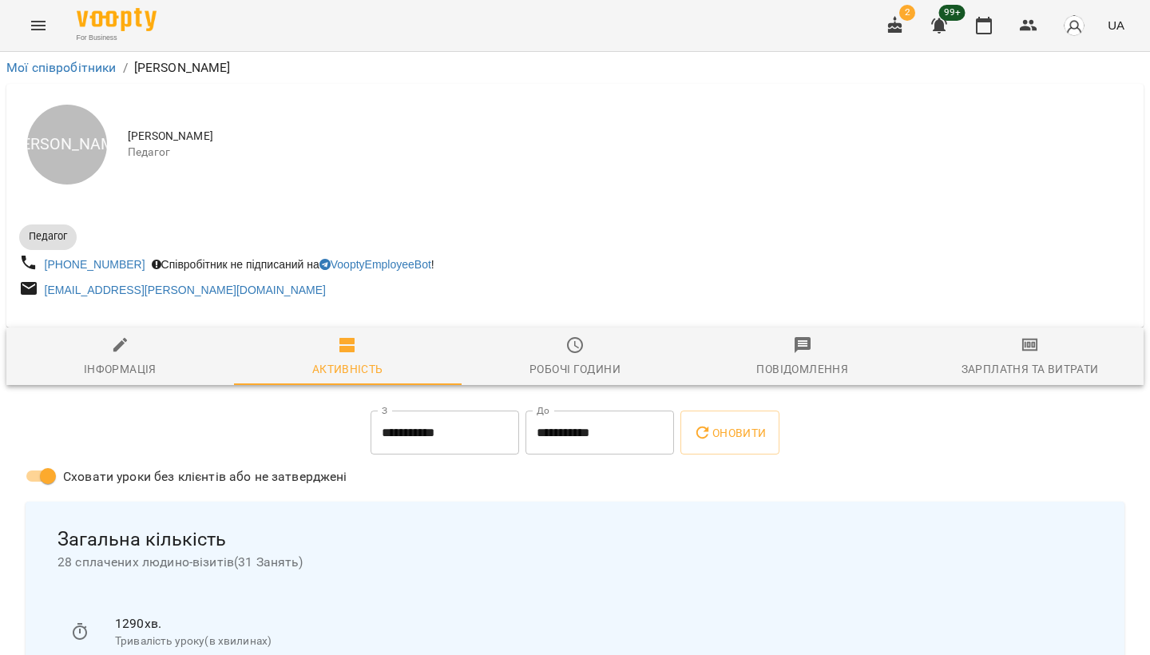
click at [1001, 364] on div "Зарплатня та Витрати" at bounding box center [1030, 369] width 137 height 19
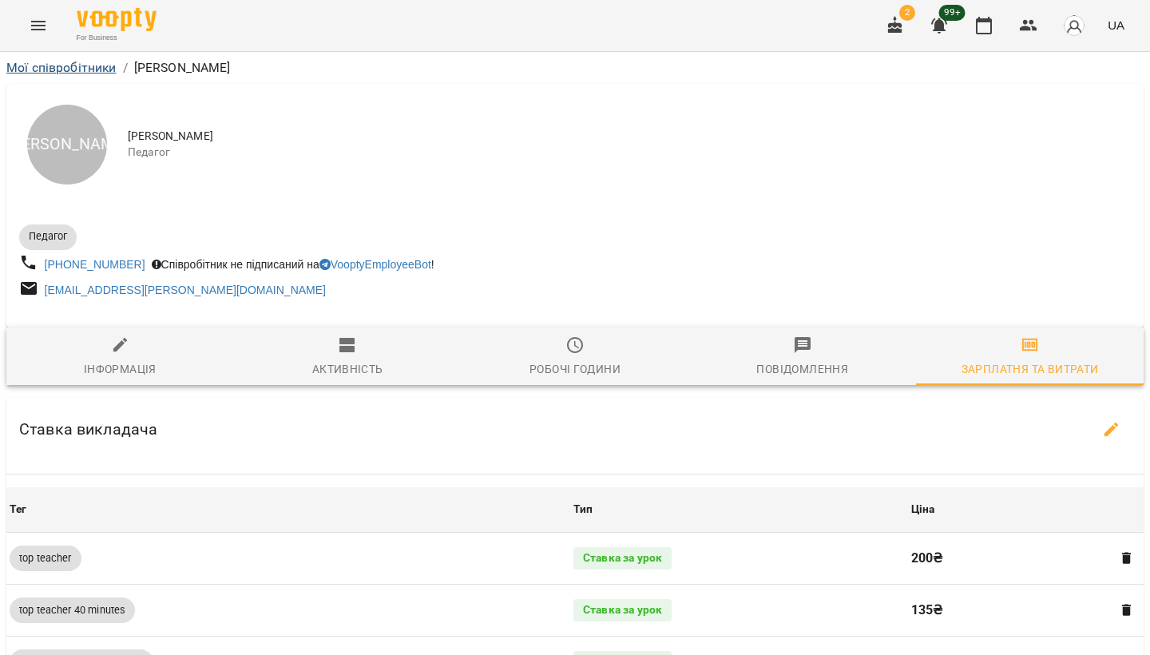
click at [89, 68] on link "Мої співробітники" at bounding box center [61, 67] width 110 height 15
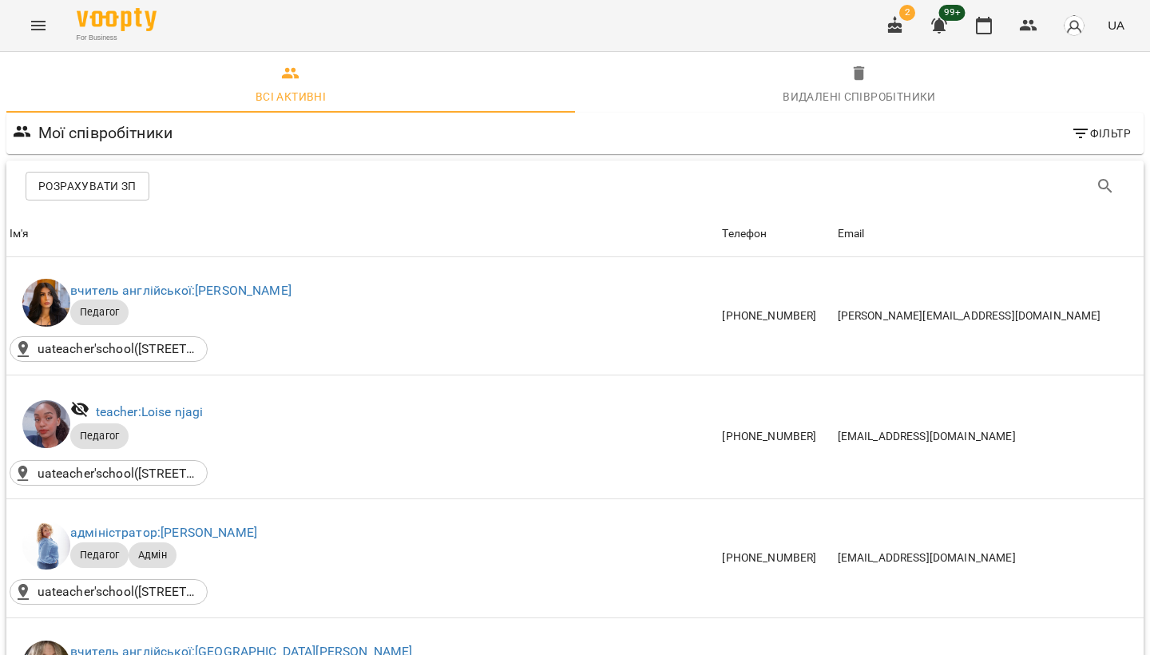
scroll to position [1943, 0]
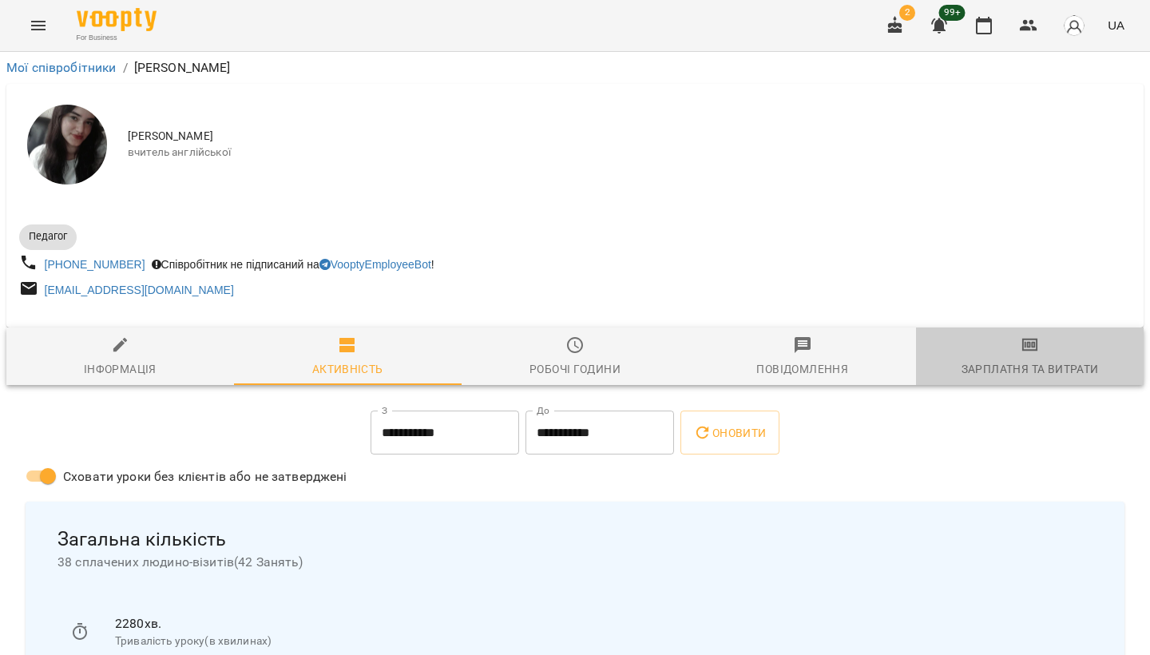
click at [1014, 364] on div "Зарплатня та Витрати" at bounding box center [1030, 369] width 137 height 19
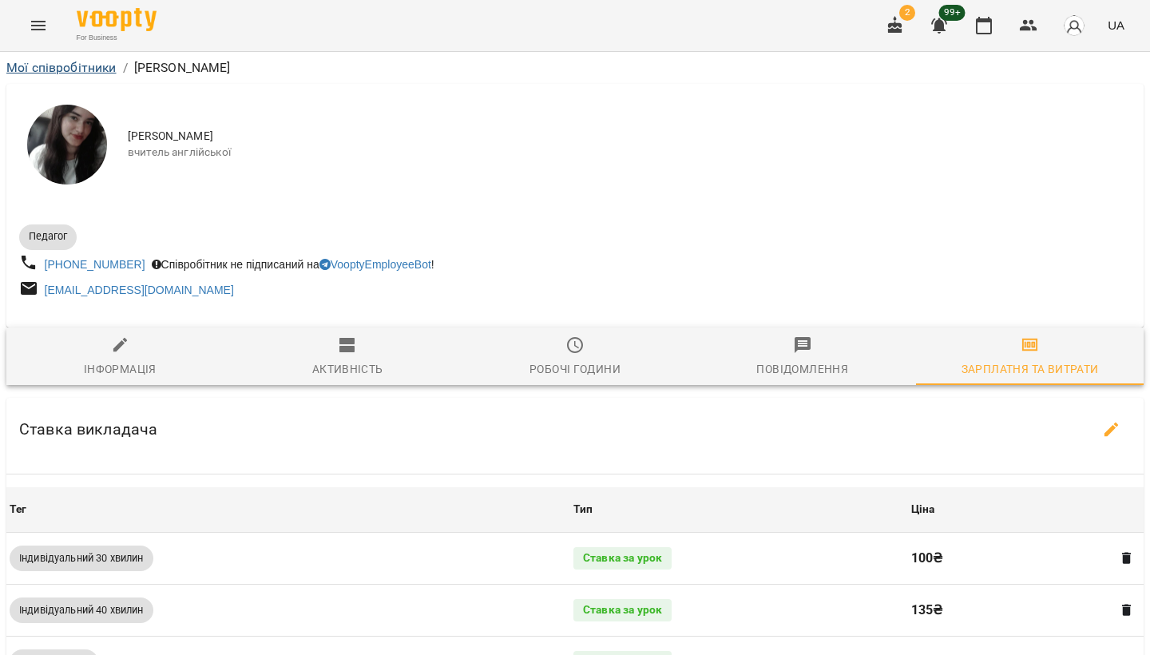
click at [101, 62] on link "Мої співробітники" at bounding box center [61, 67] width 110 height 15
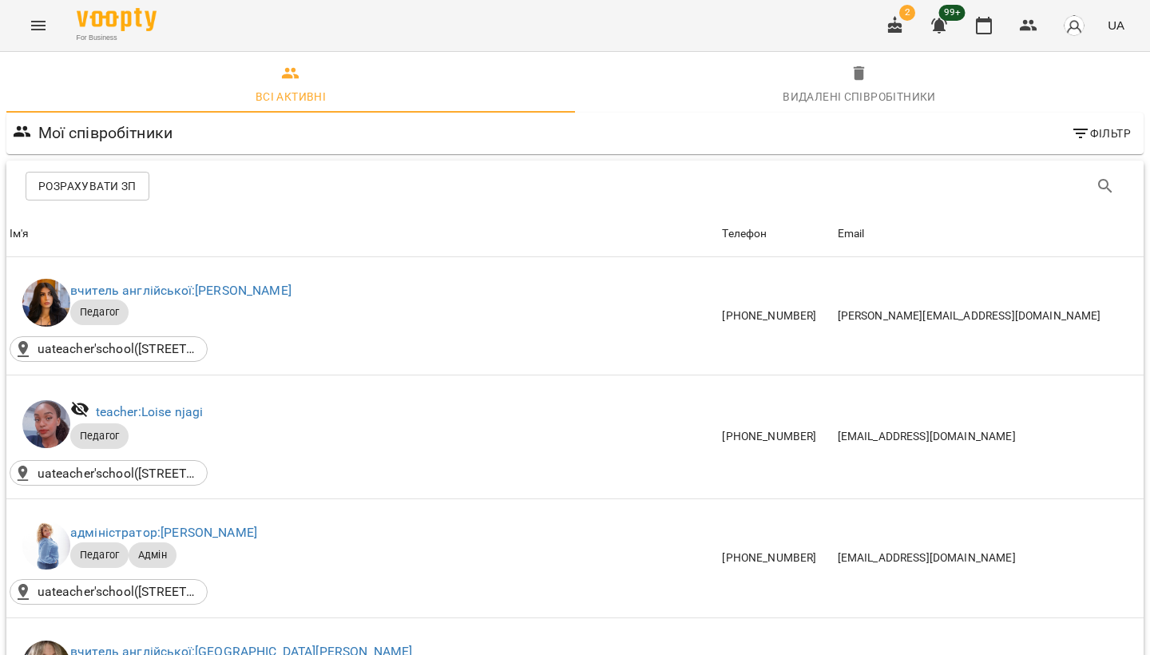
scroll to position [2388, 0]
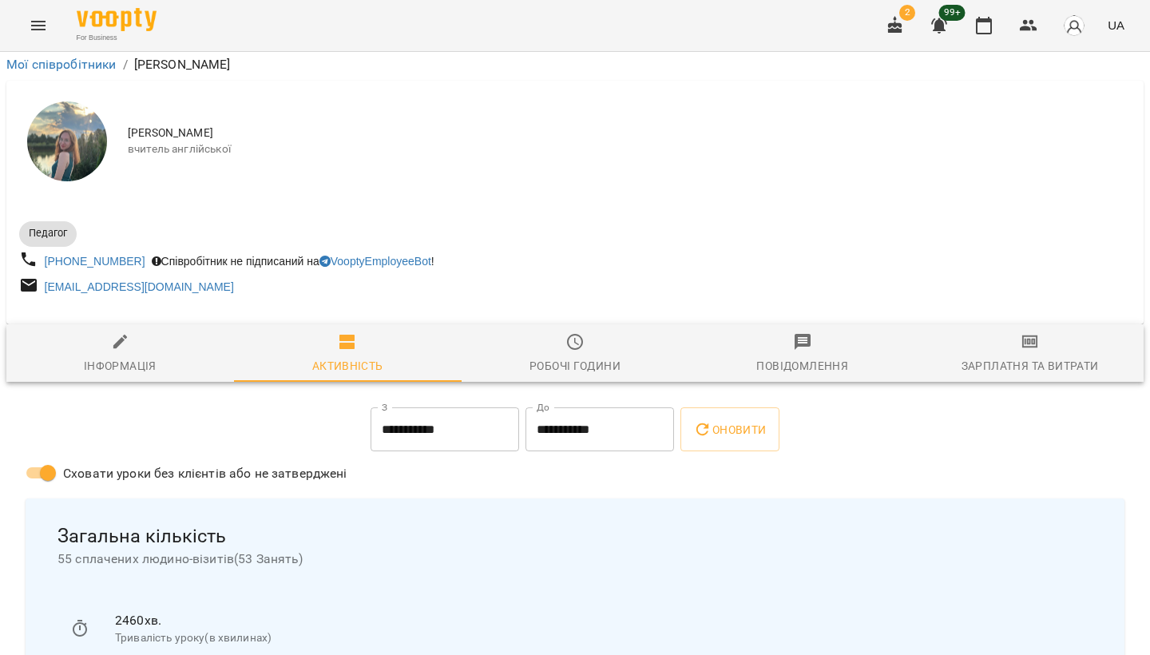
scroll to position [158, 0]
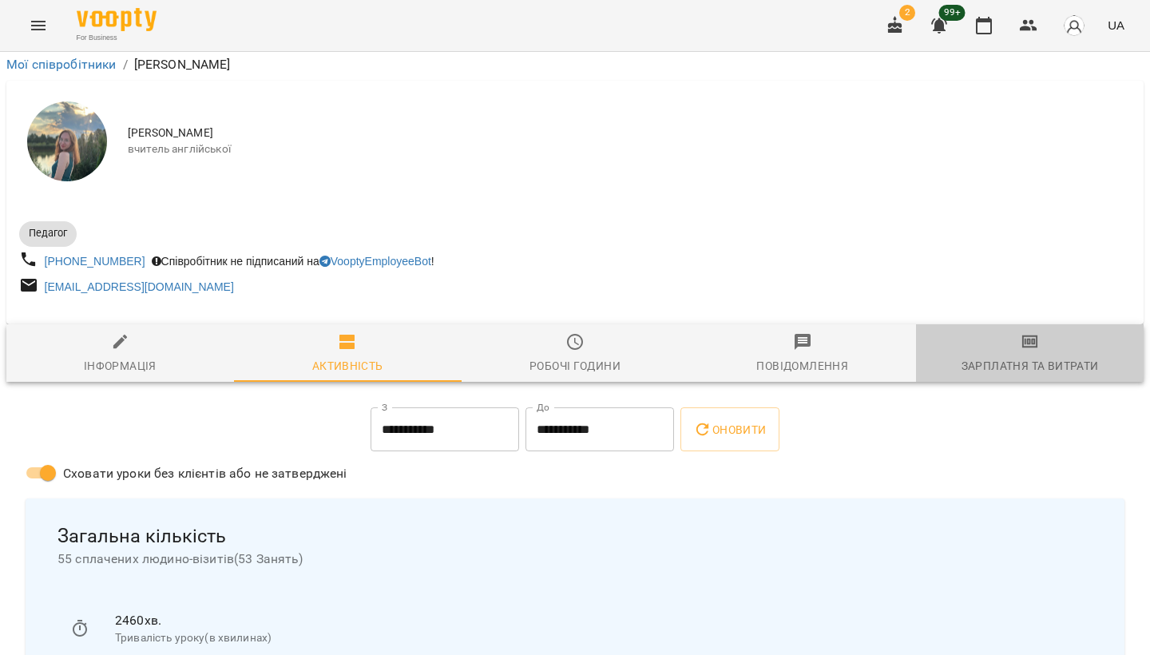
click at [1011, 356] on div "Зарплатня та Витрати" at bounding box center [1030, 365] width 137 height 19
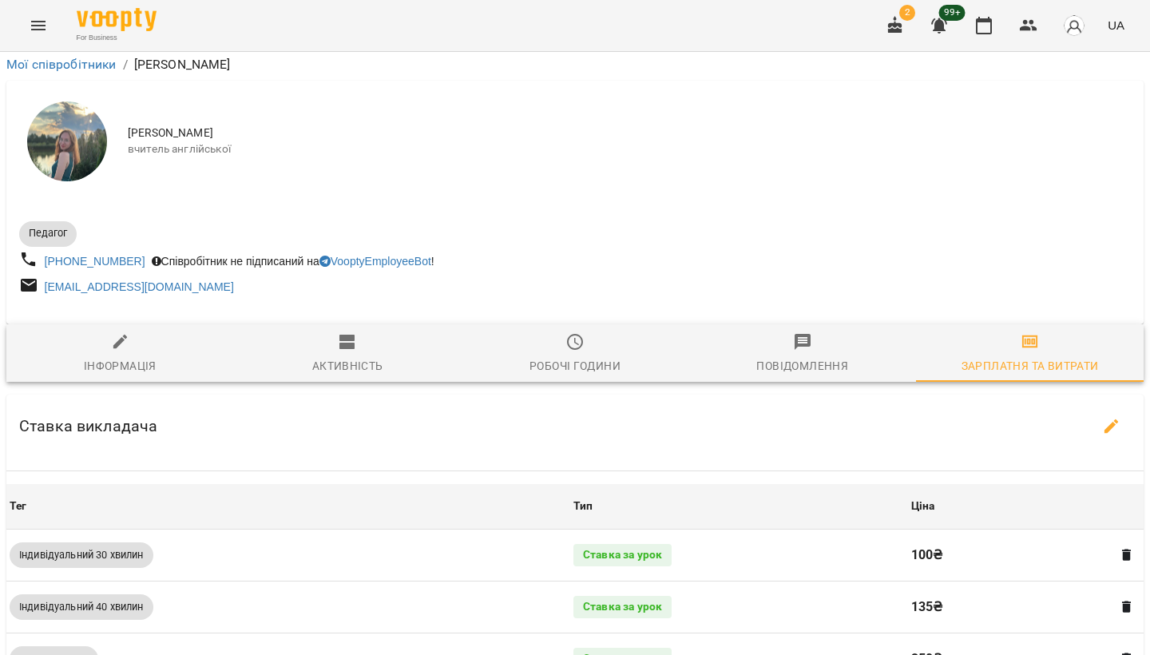
scroll to position [0, 0]
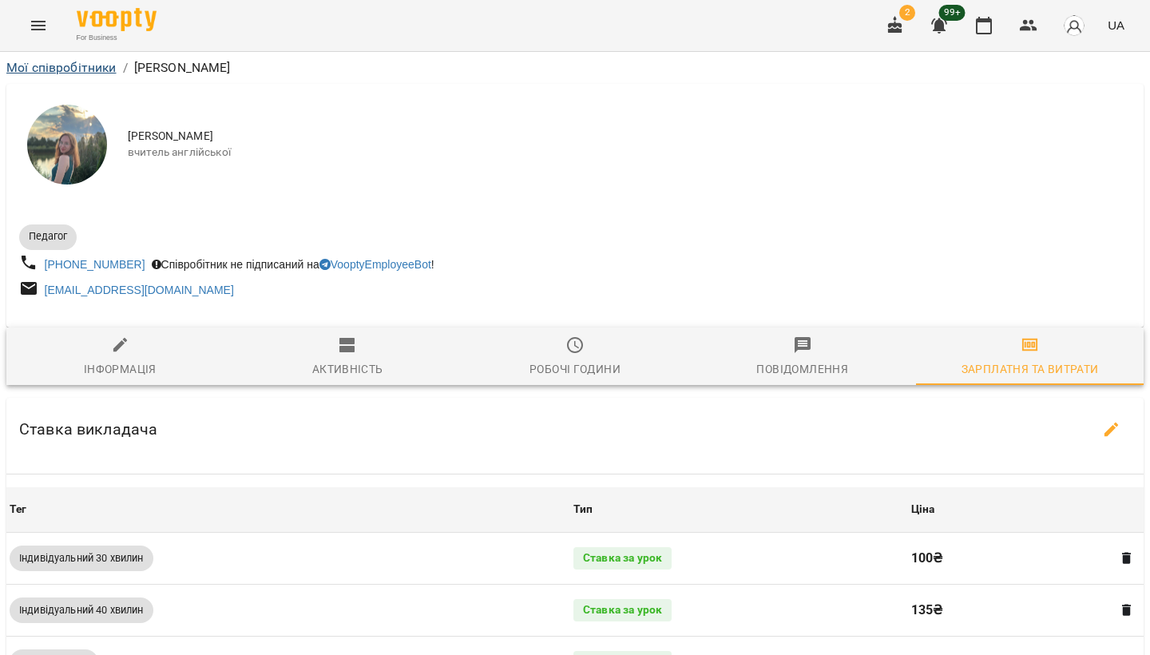
click at [85, 62] on link "Мої співробітники" at bounding box center [61, 67] width 110 height 15
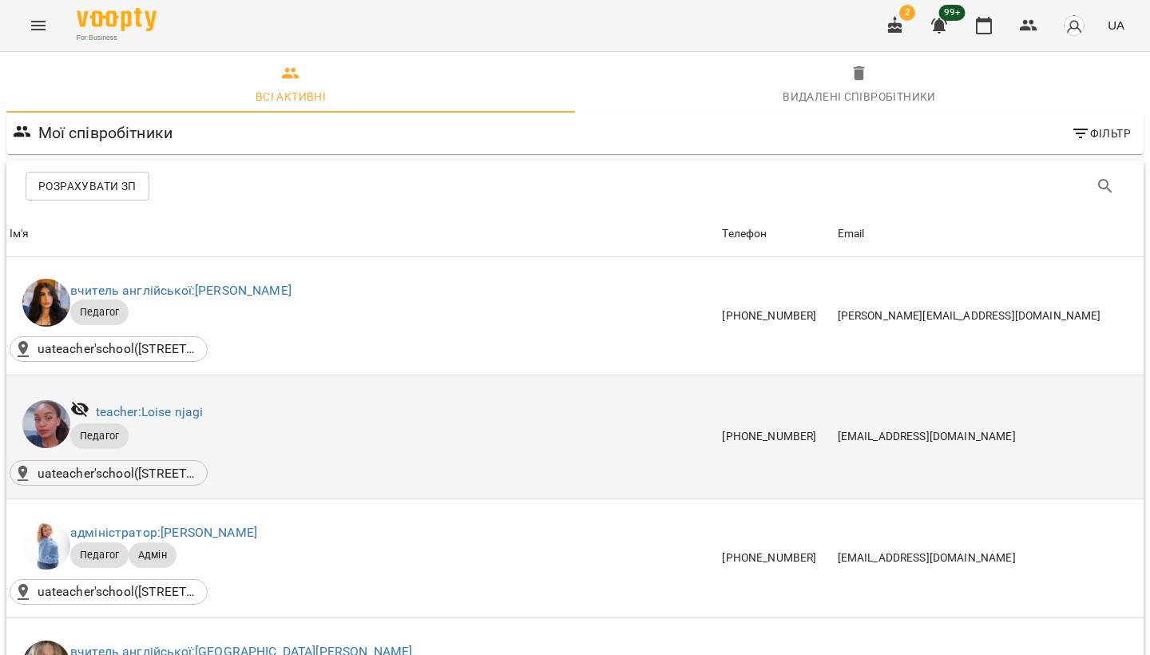
scroll to position [215, 0]
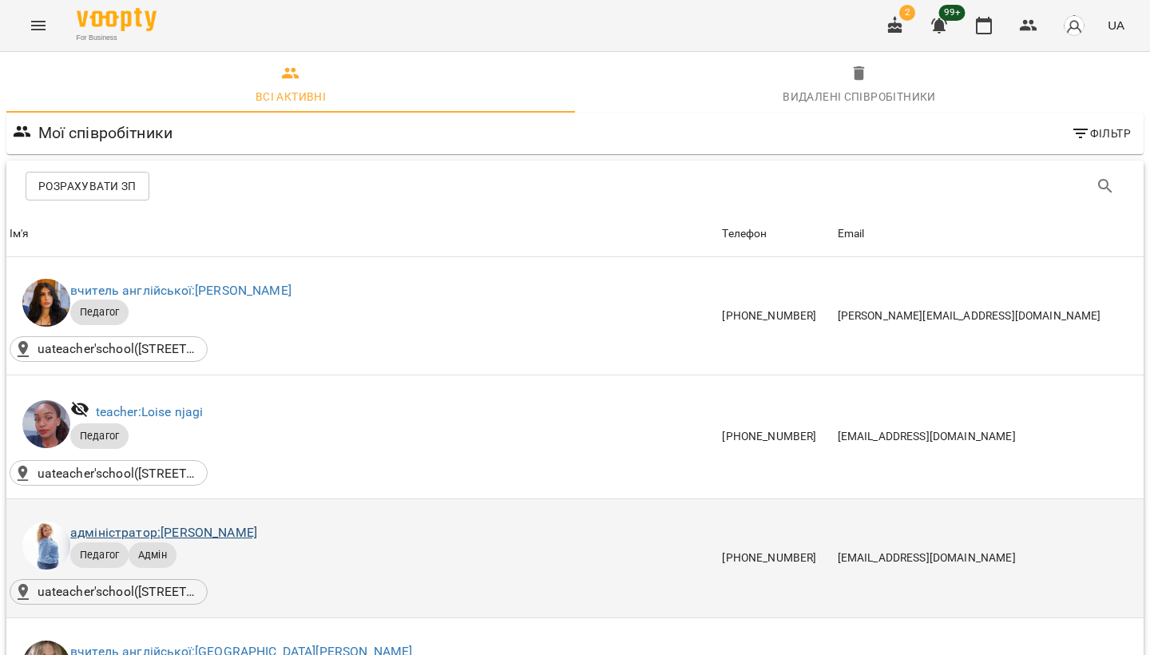
click at [223, 525] on link "адміністратор: [PERSON_NAME]" at bounding box center [163, 532] width 187 height 15
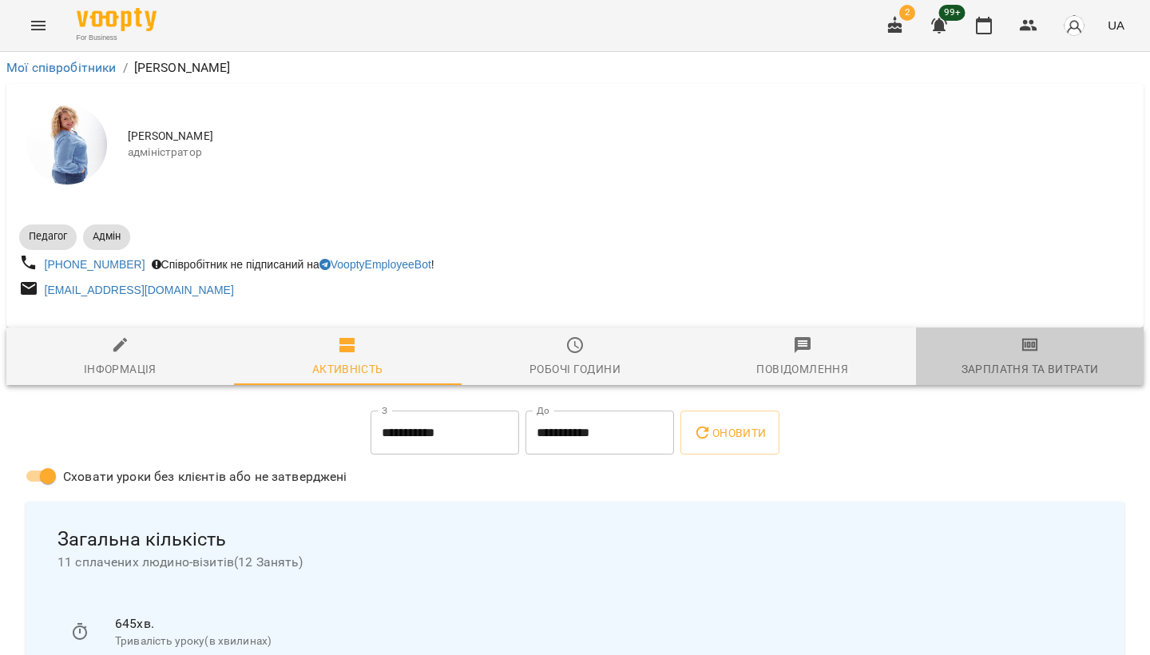
click at [1004, 361] on div "Зарплатня та Витрати" at bounding box center [1030, 369] width 137 height 19
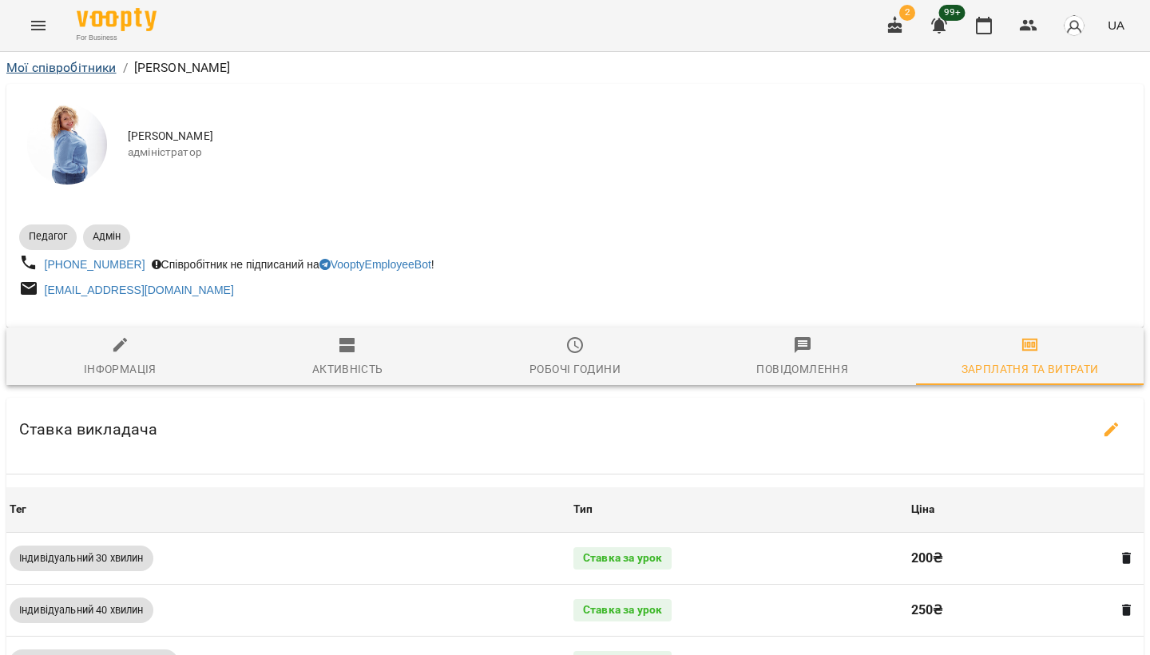
click at [88, 63] on link "Мої співробітники" at bounding box center [61, 67] width 110 height 15
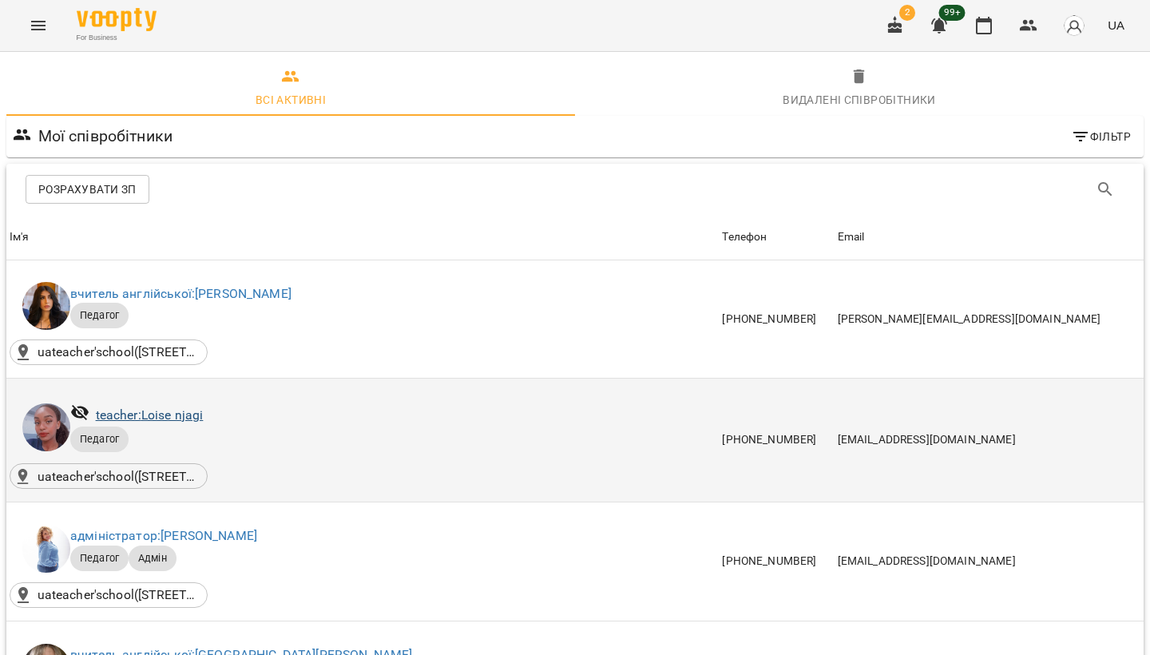
click at [185, 418] on link "teacher: [PERSON_NAME]" at bounding box center [150, 414] width 108 height 15
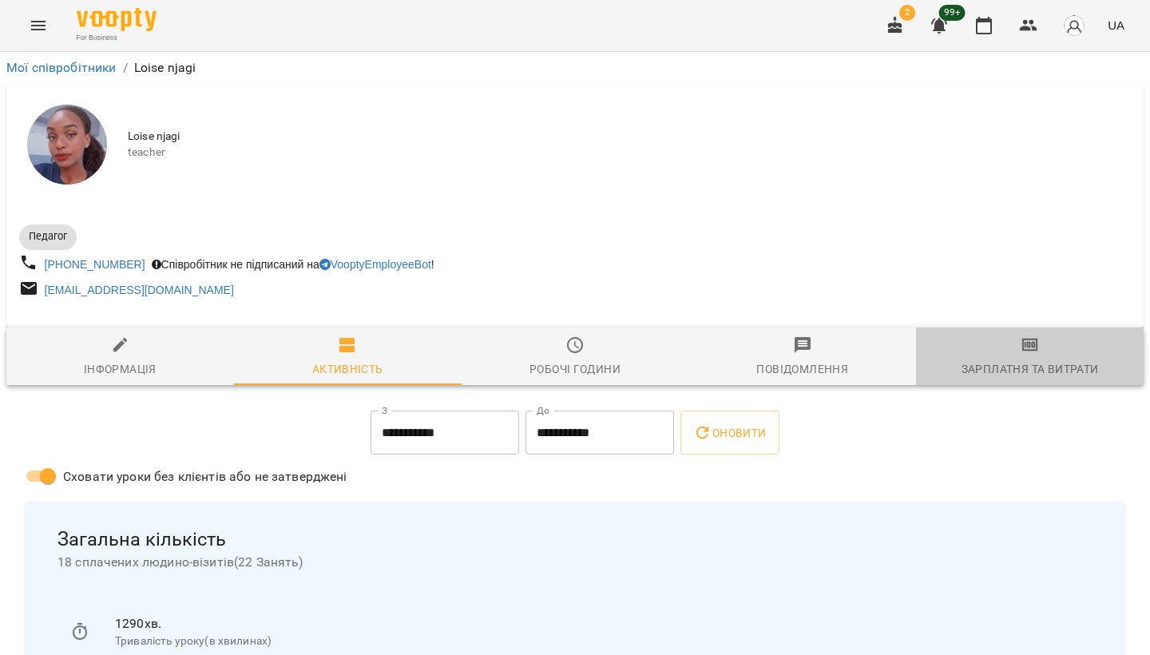
click at [984, 367] on div "Зарплатня та Витрати" at bounding box center [1030, 369] width 137 height 19
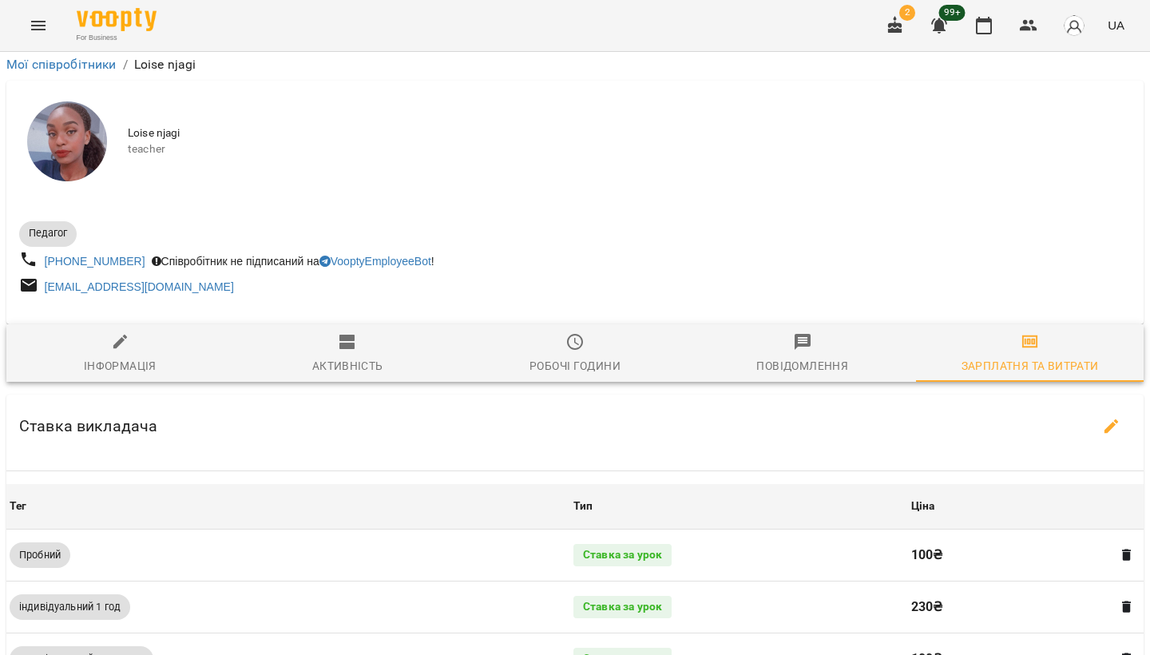
scroll to position [341, 0]
